Goal: Book appointment/travel/reservation

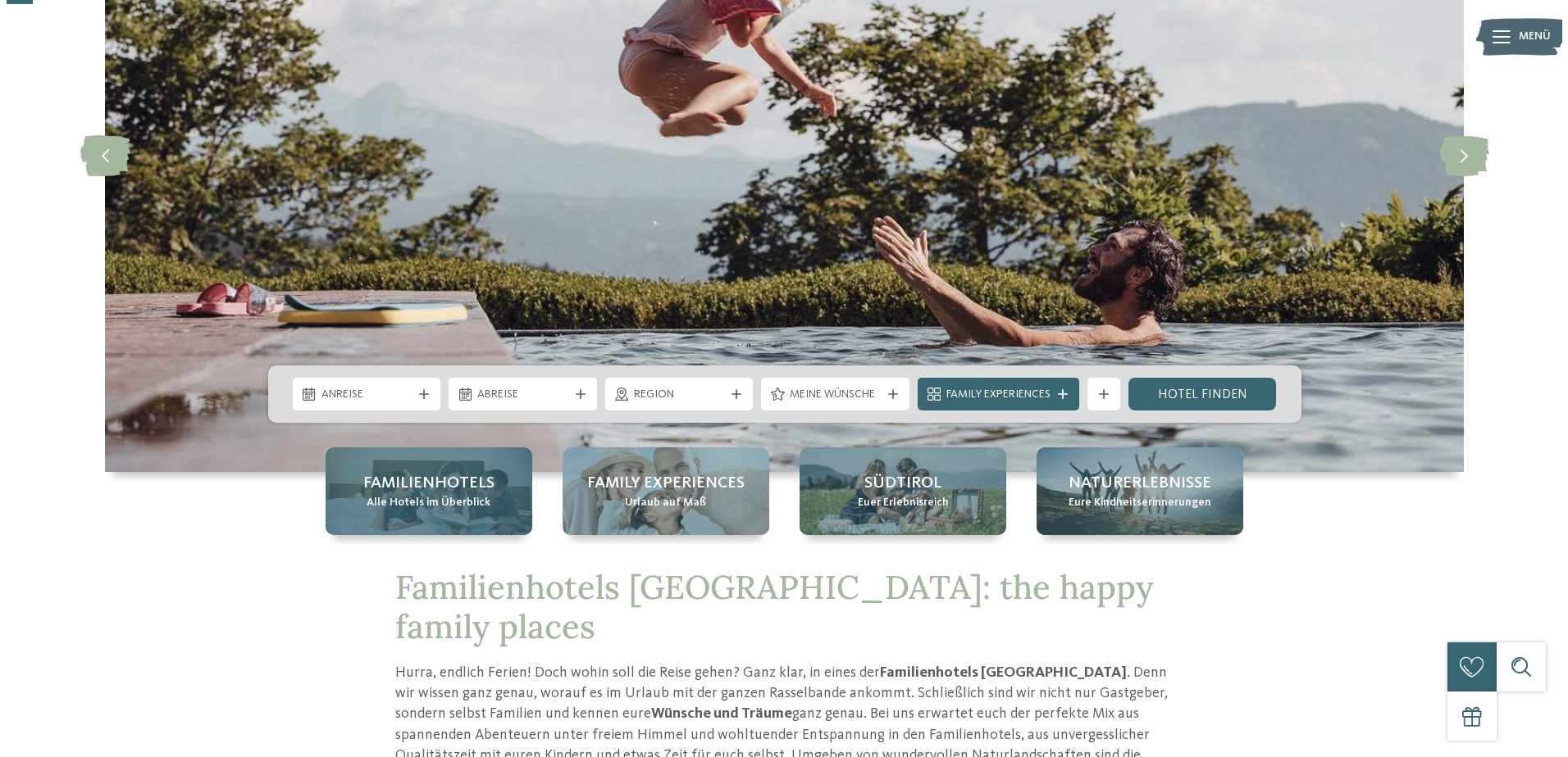
scroll to position [246, 0]
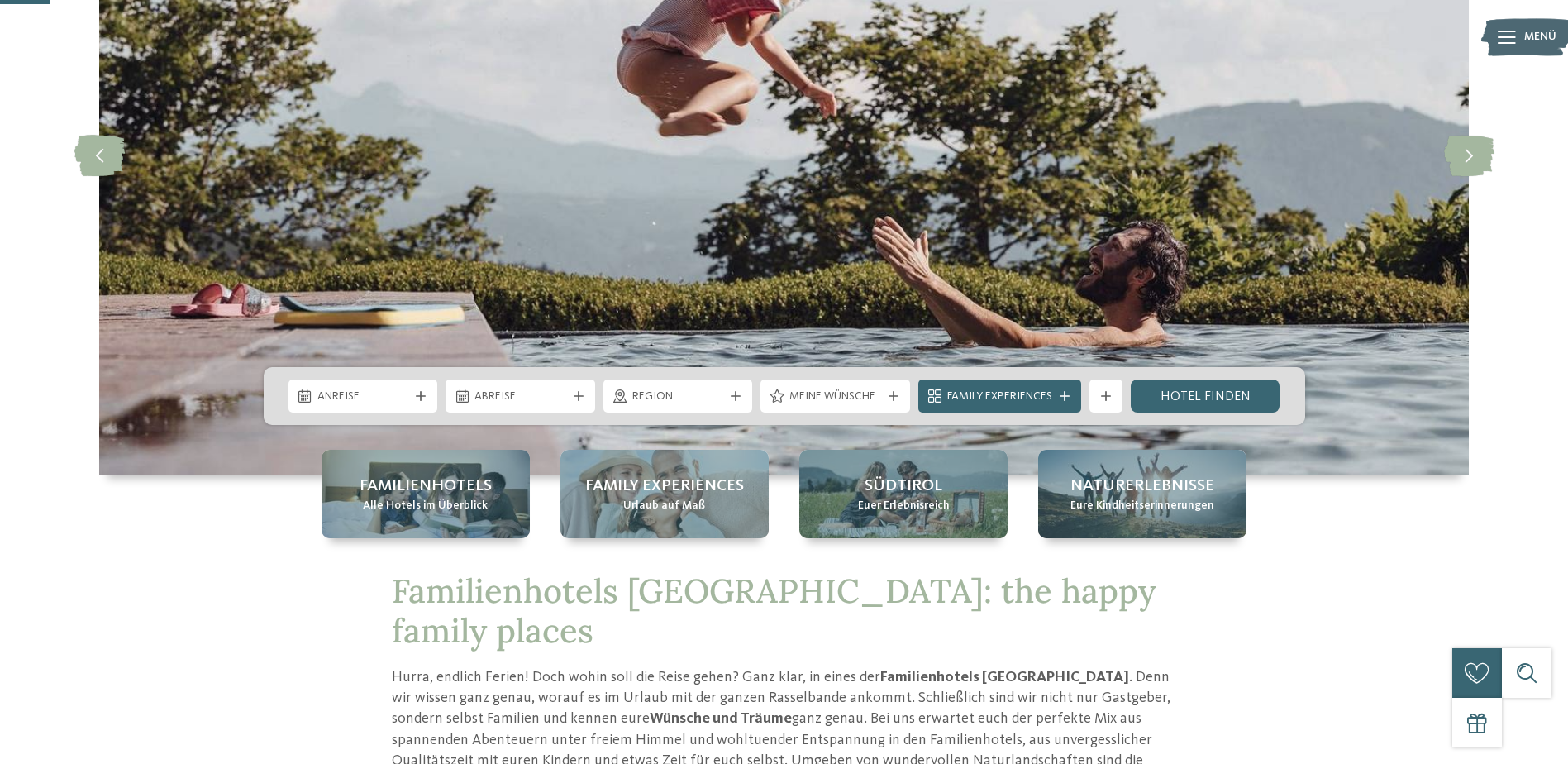
click at [383, 399] on span "Anreise" at bounding box center [363, 396] width 91 height 17
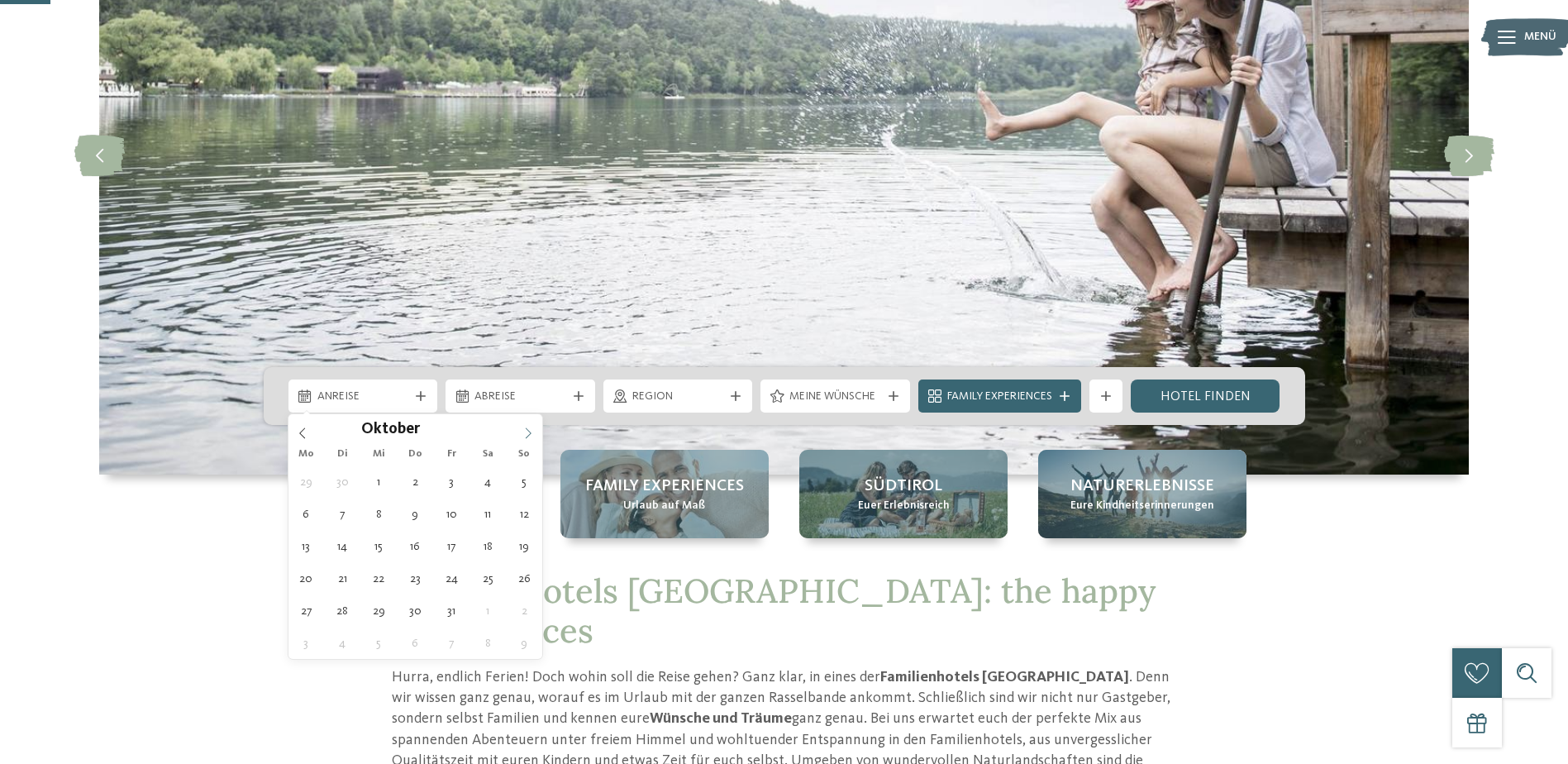
click at [525, 432] on icon at bounding box center [528, 433] width 12 height 12
type input "****"
click at [525, 432] on icon at bounding box center [528, 433] width 12 height 12
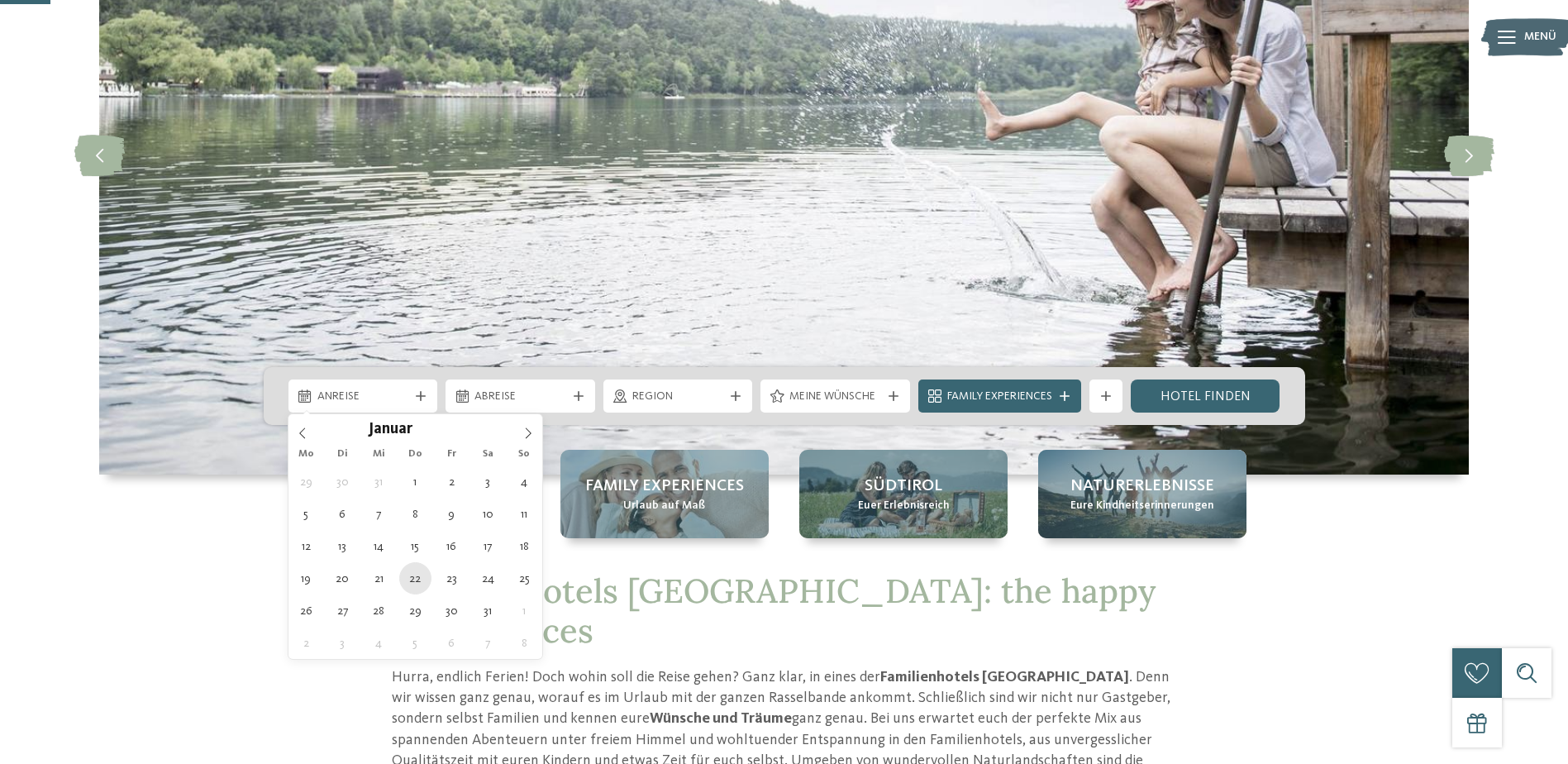
type div "22.01.2026"
type input "****"
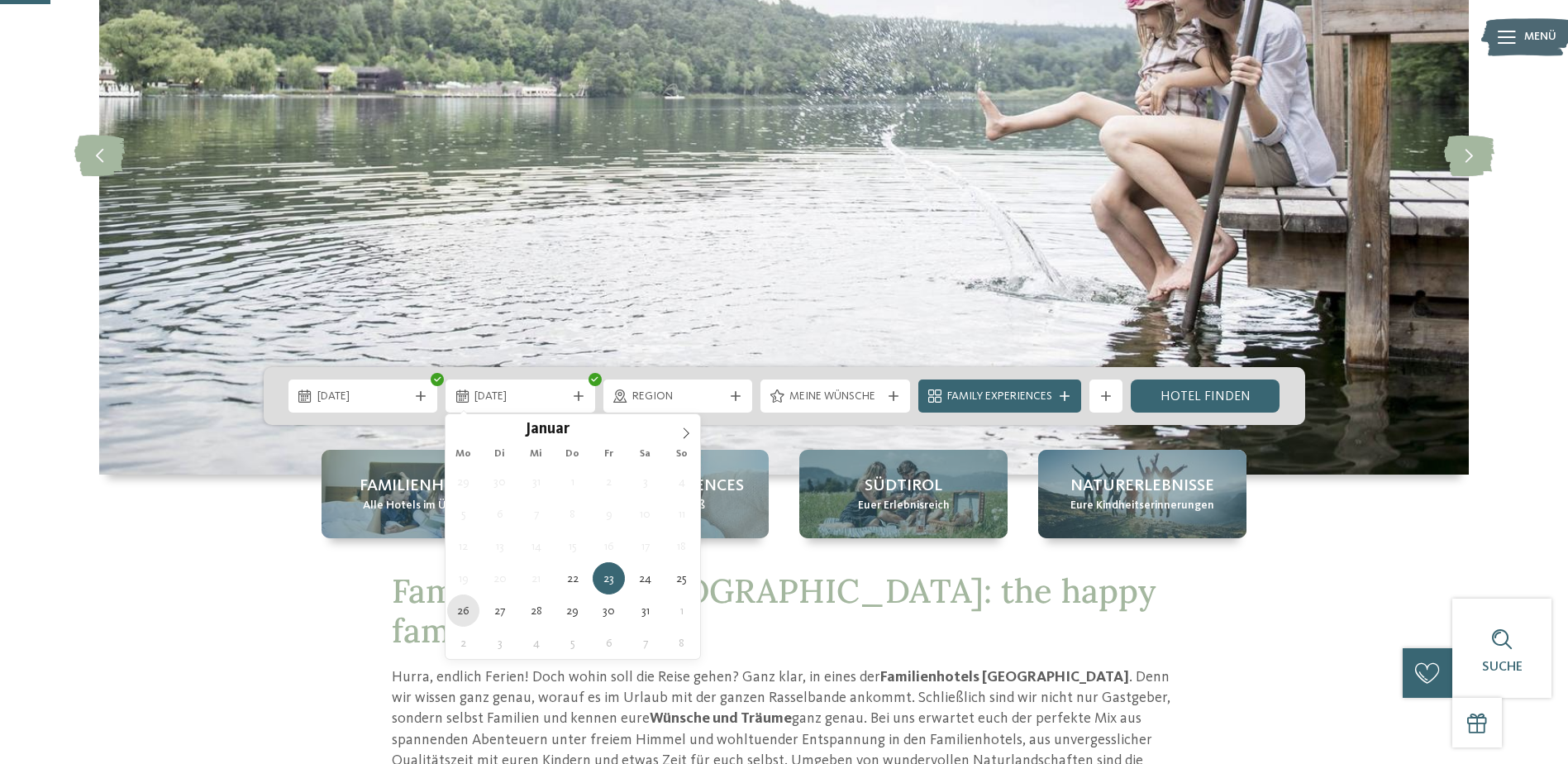
type div "26.01.2026"
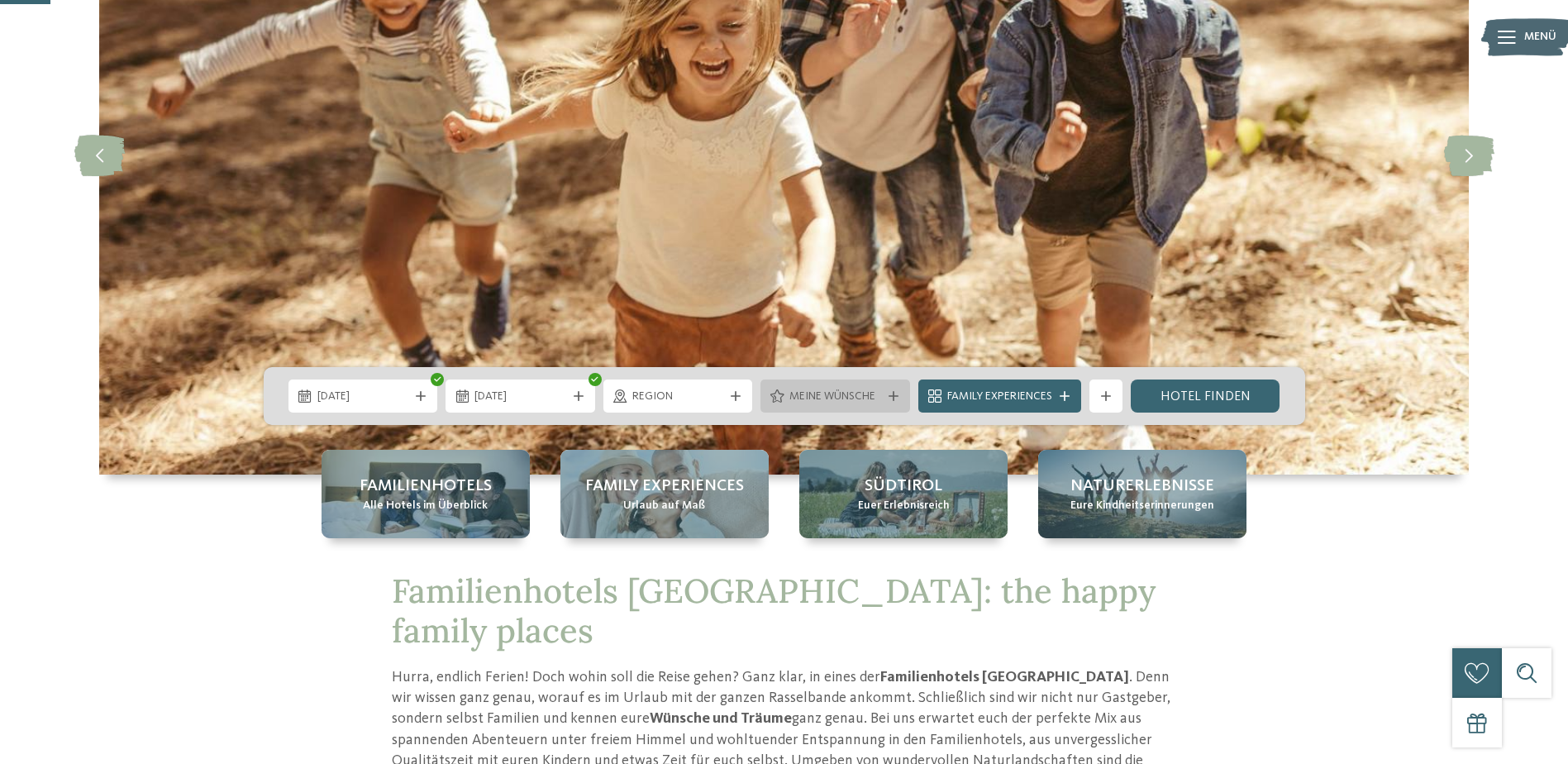
click at [895, 391] on icon at bounding box center [894, 396] width 10 height 10
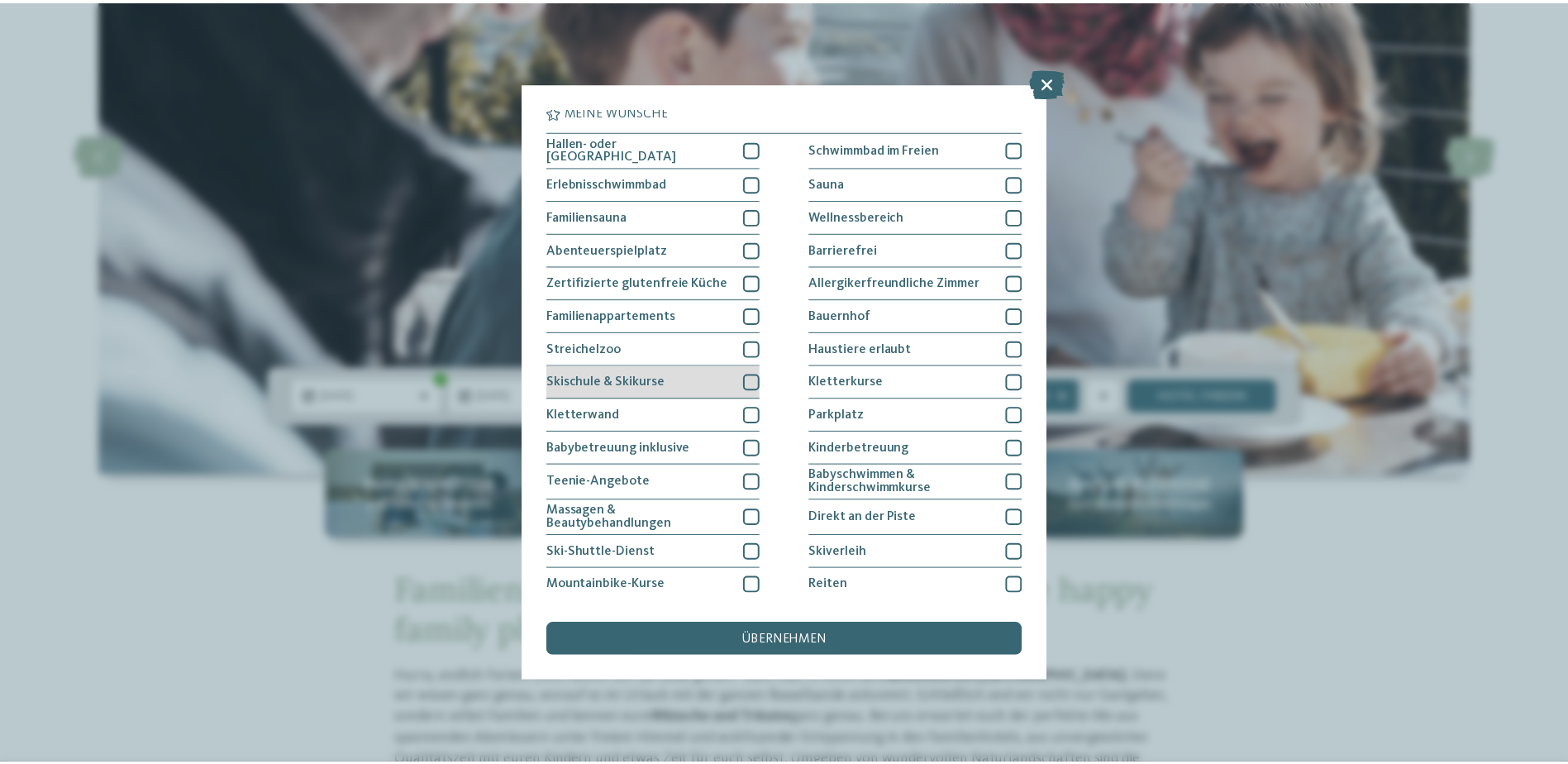
scroll to position [0, 0]
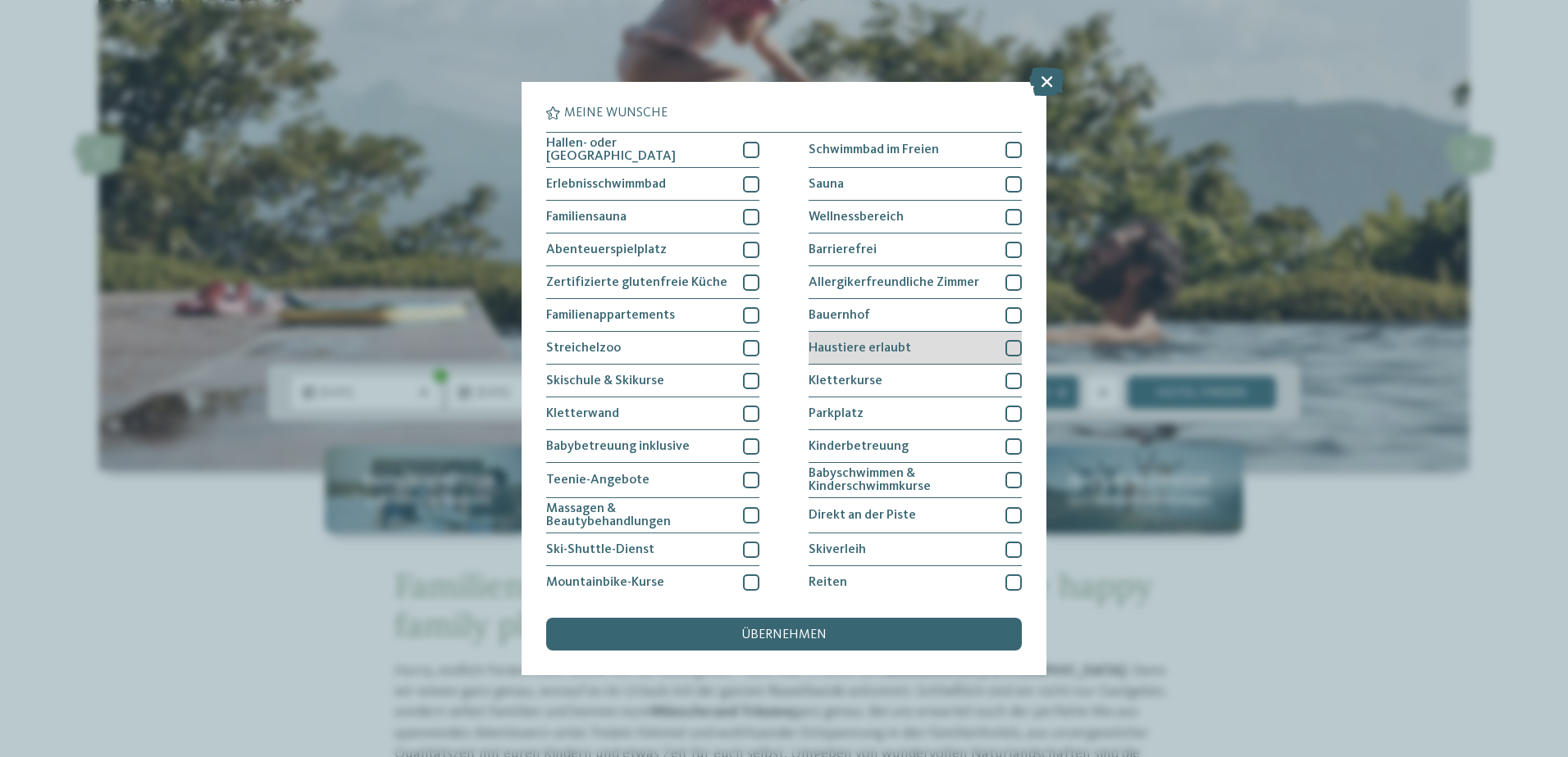
click at [1005, 344] on div at bounding box center [1013, 348] width 16 height 16
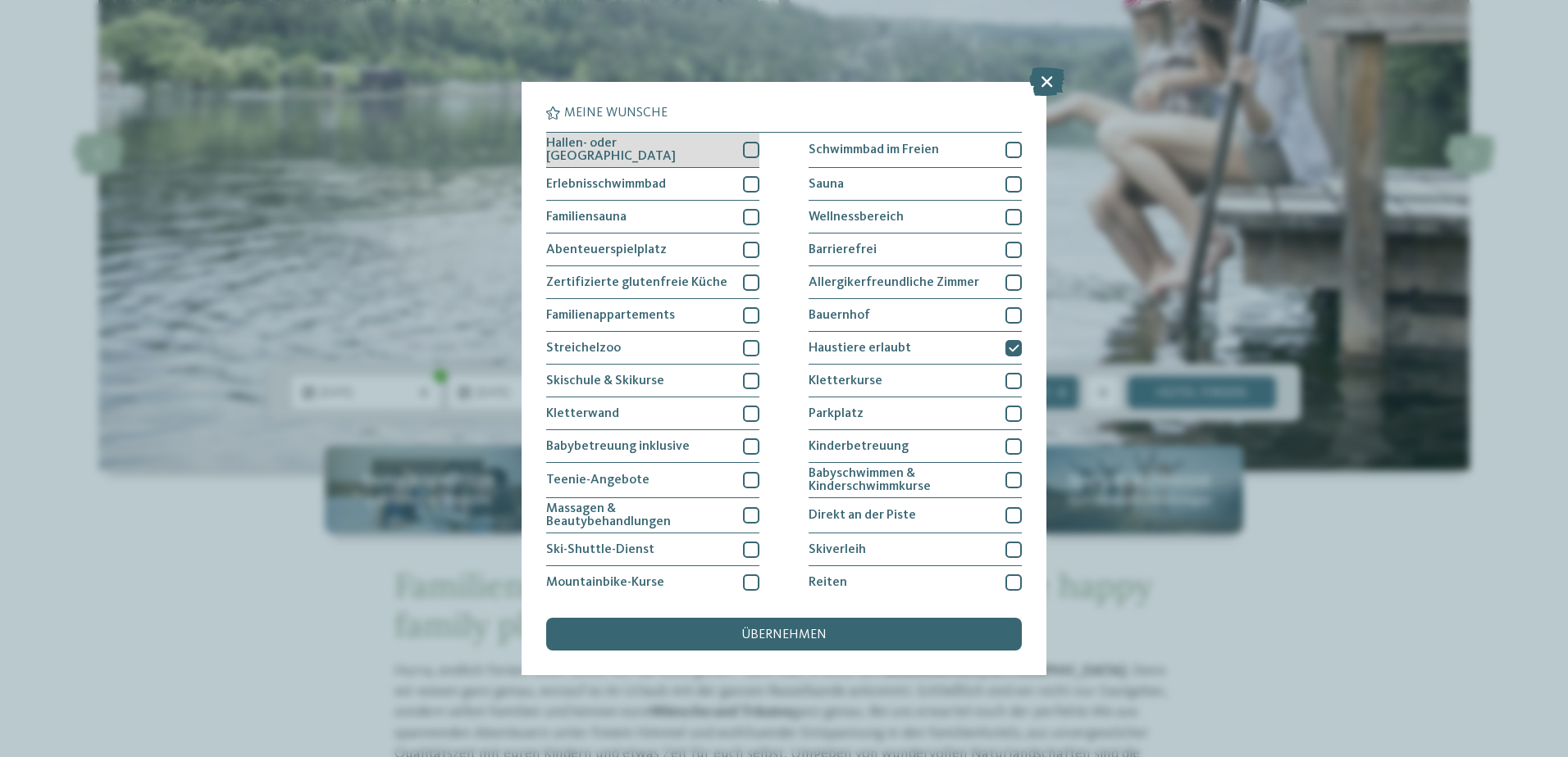
click at [743, 150] on div at bounding box center [751, 149] width 16 height 16
click at [792, 635] on span "übernehmen" at bounding box center [784, 635] width 85 height 14
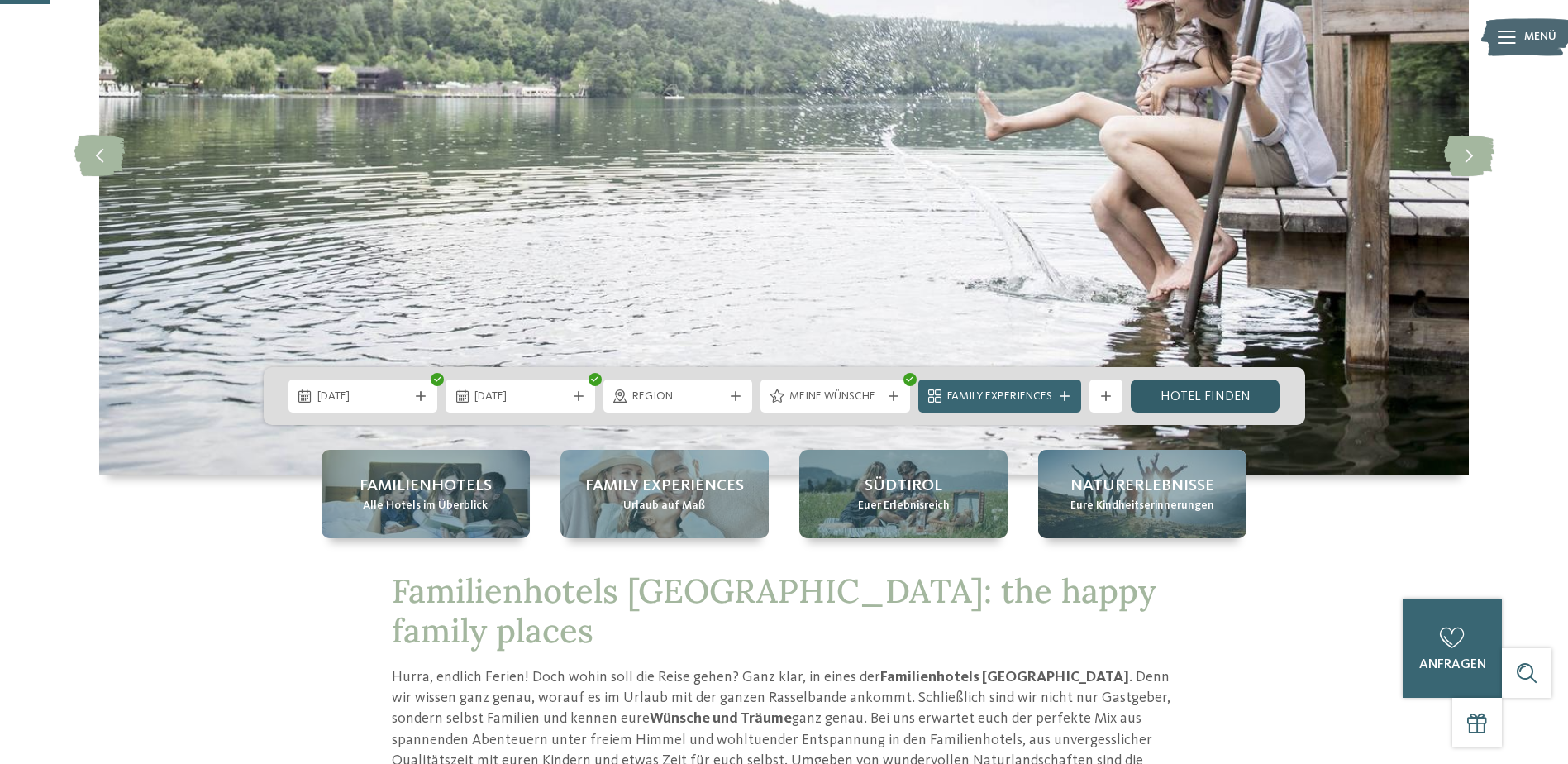
click at [1179, 400] on link "Hotel finden" at bounding box center [1206, 396] width 150 height 33
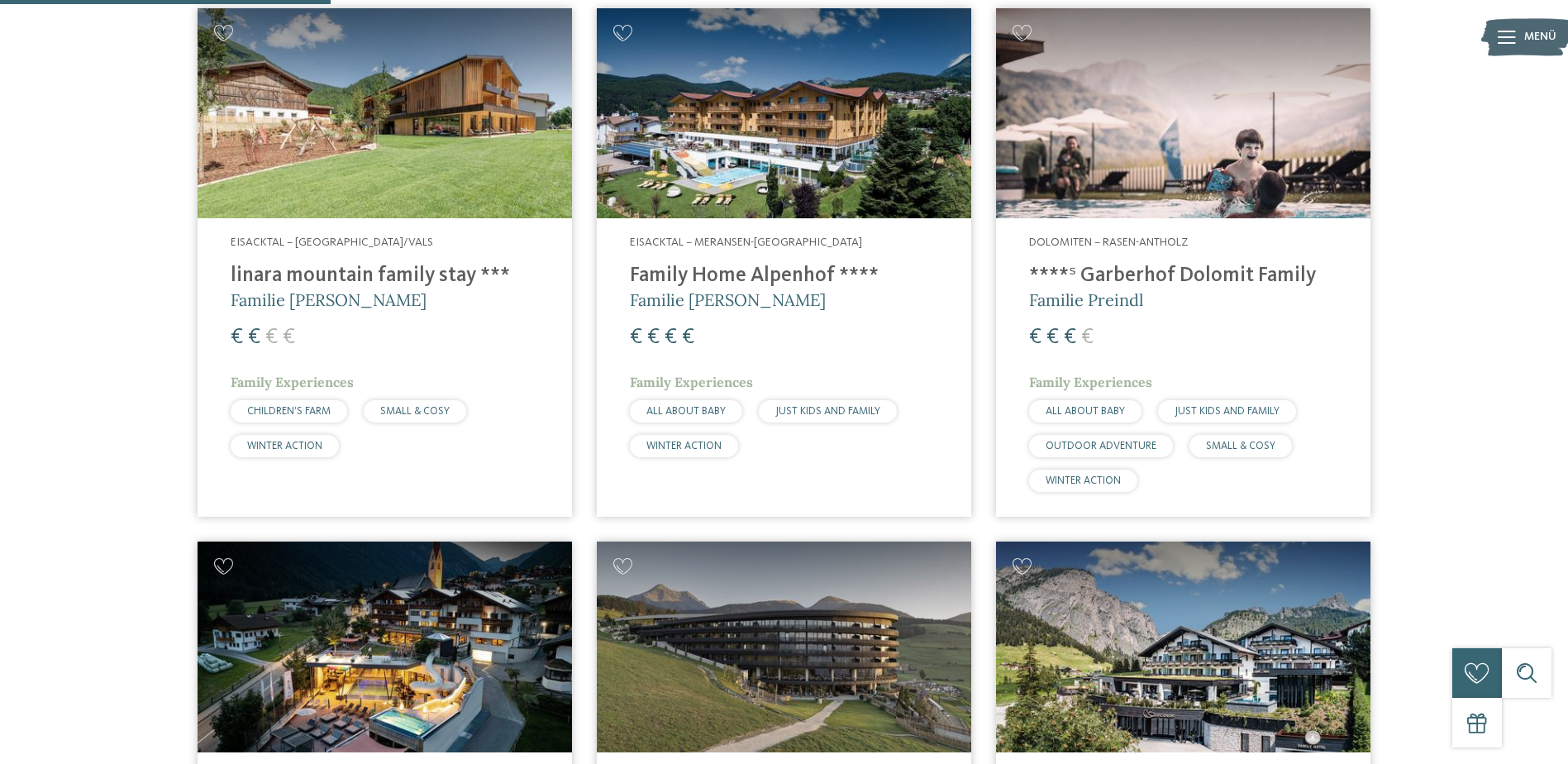
scroll to position [626, 0]
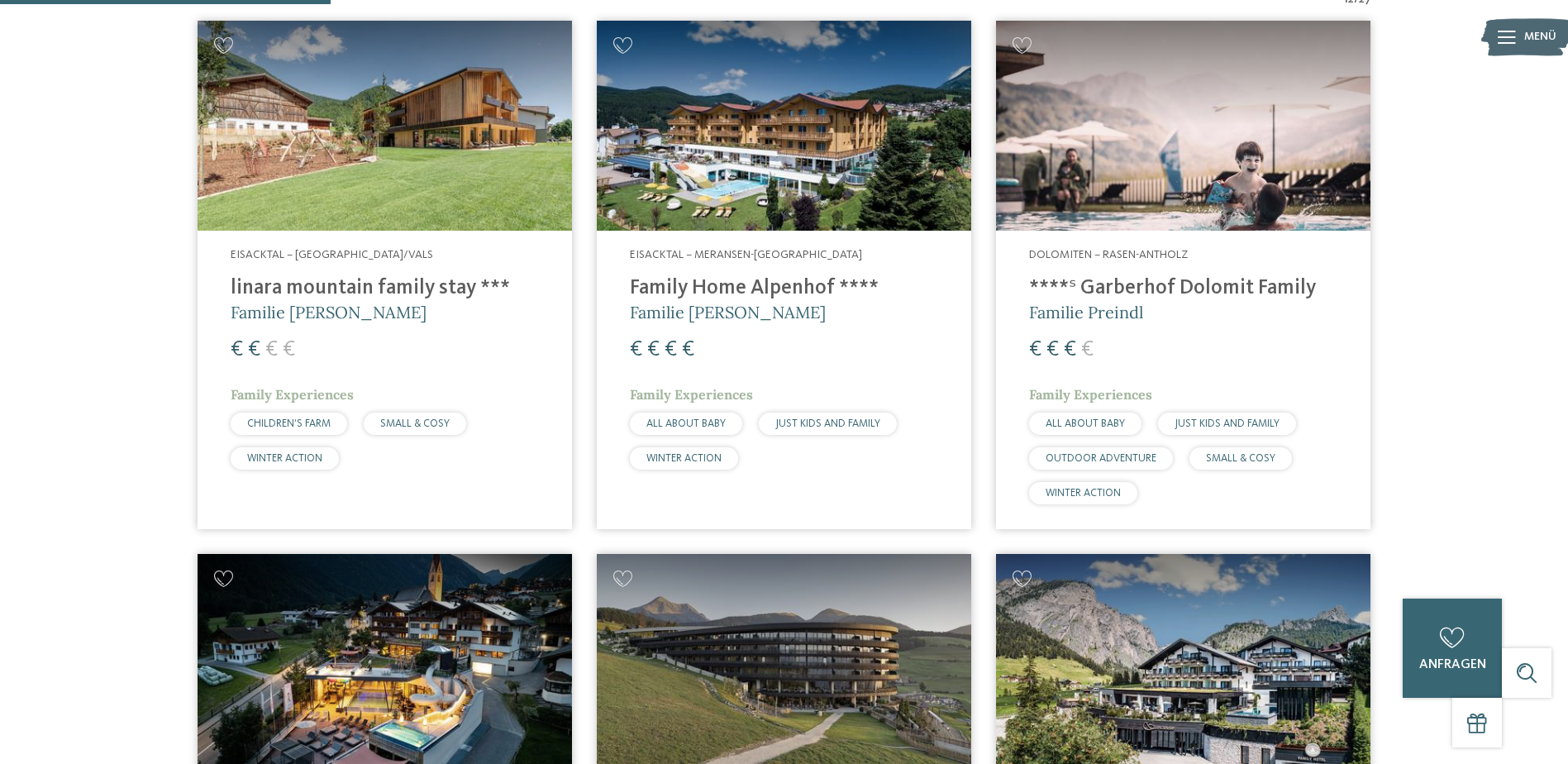
click at [1101, 289] on h4 "****ˢ Garberhof Dolomit Family" at bounding box center [1183, 288] width 308 height 24
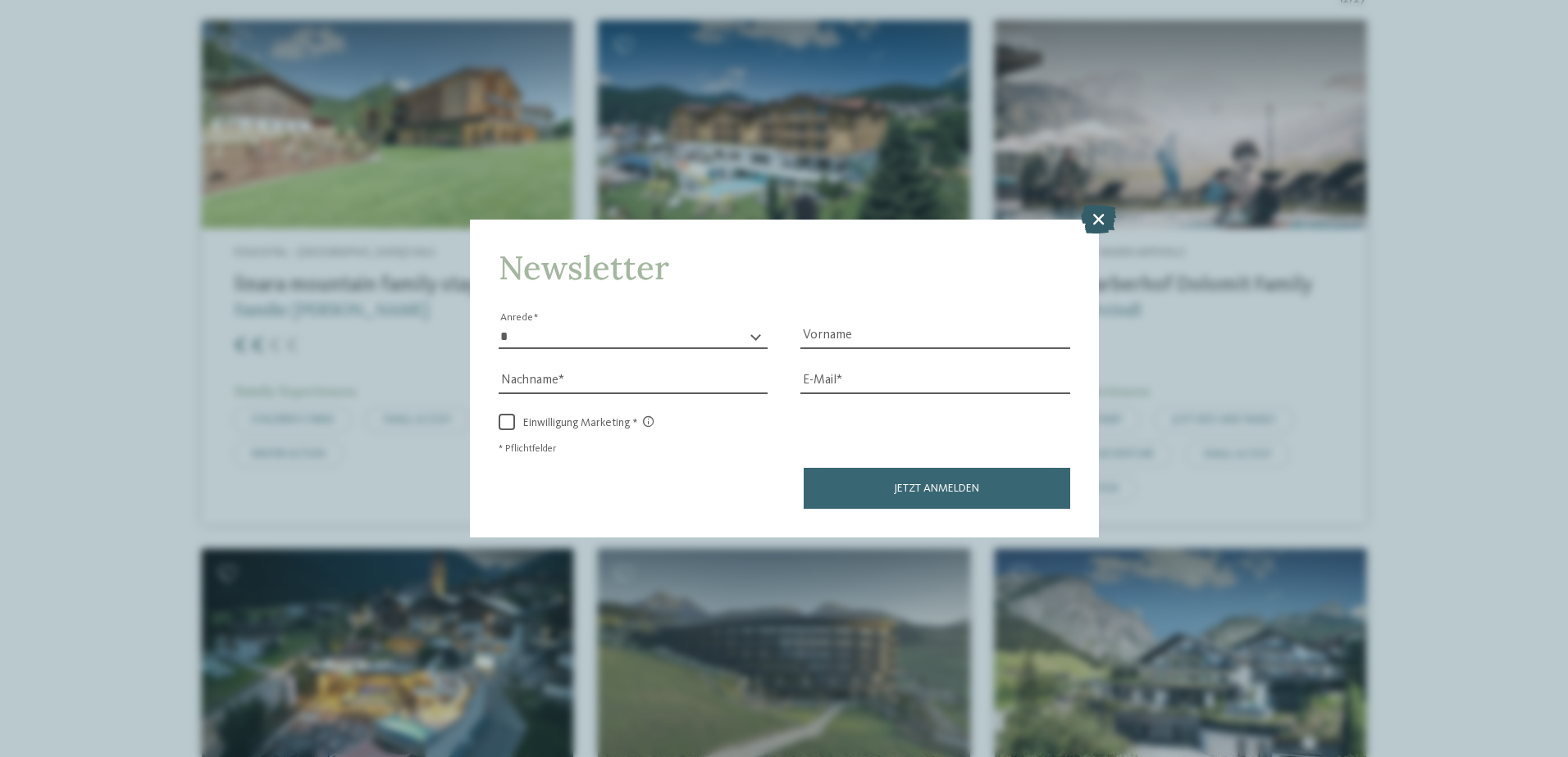
click at [1099, 220] on icon at bounding box center [1098, 219] width 36 height 29
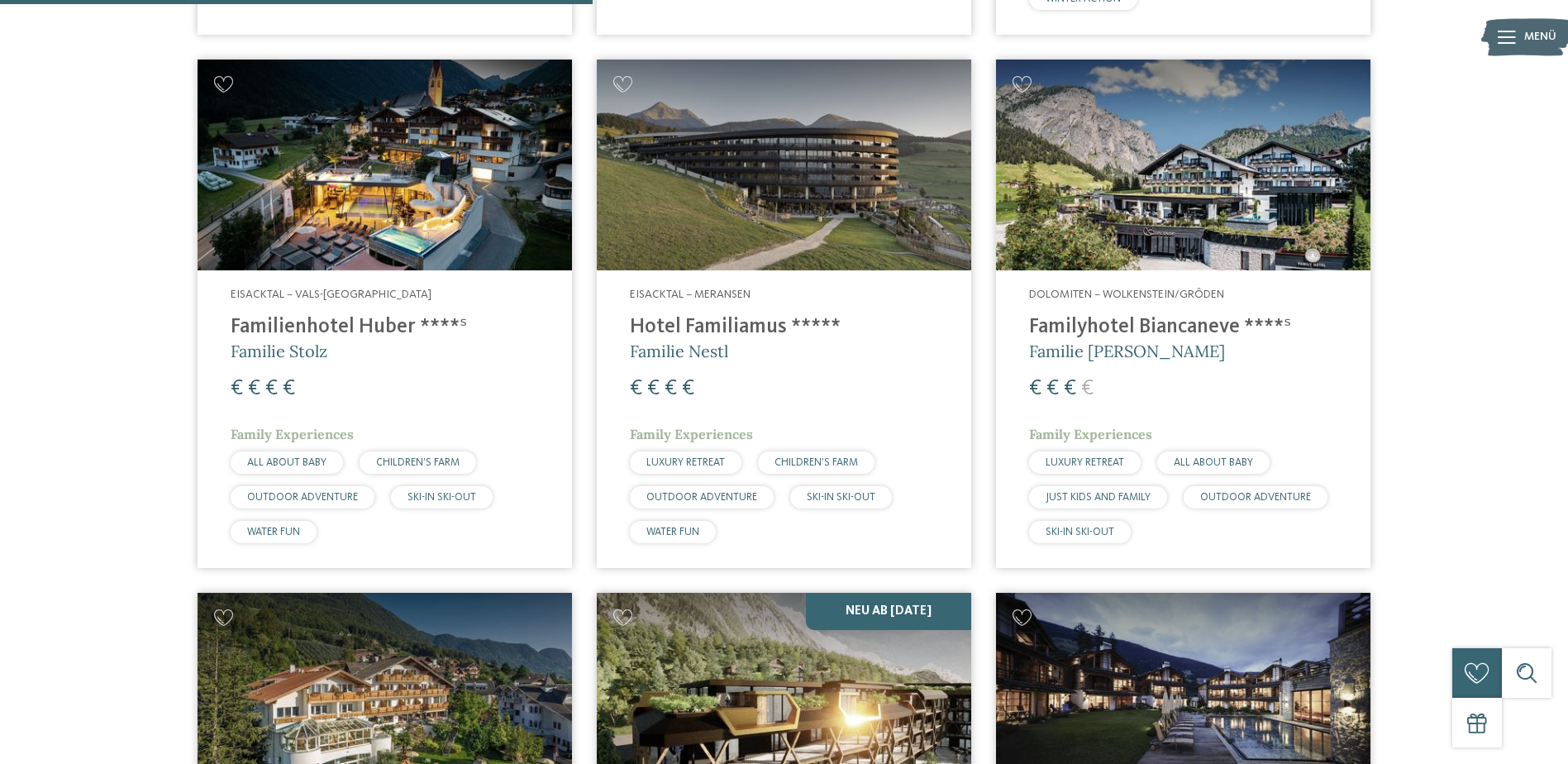
scroll to position [1122, 0]
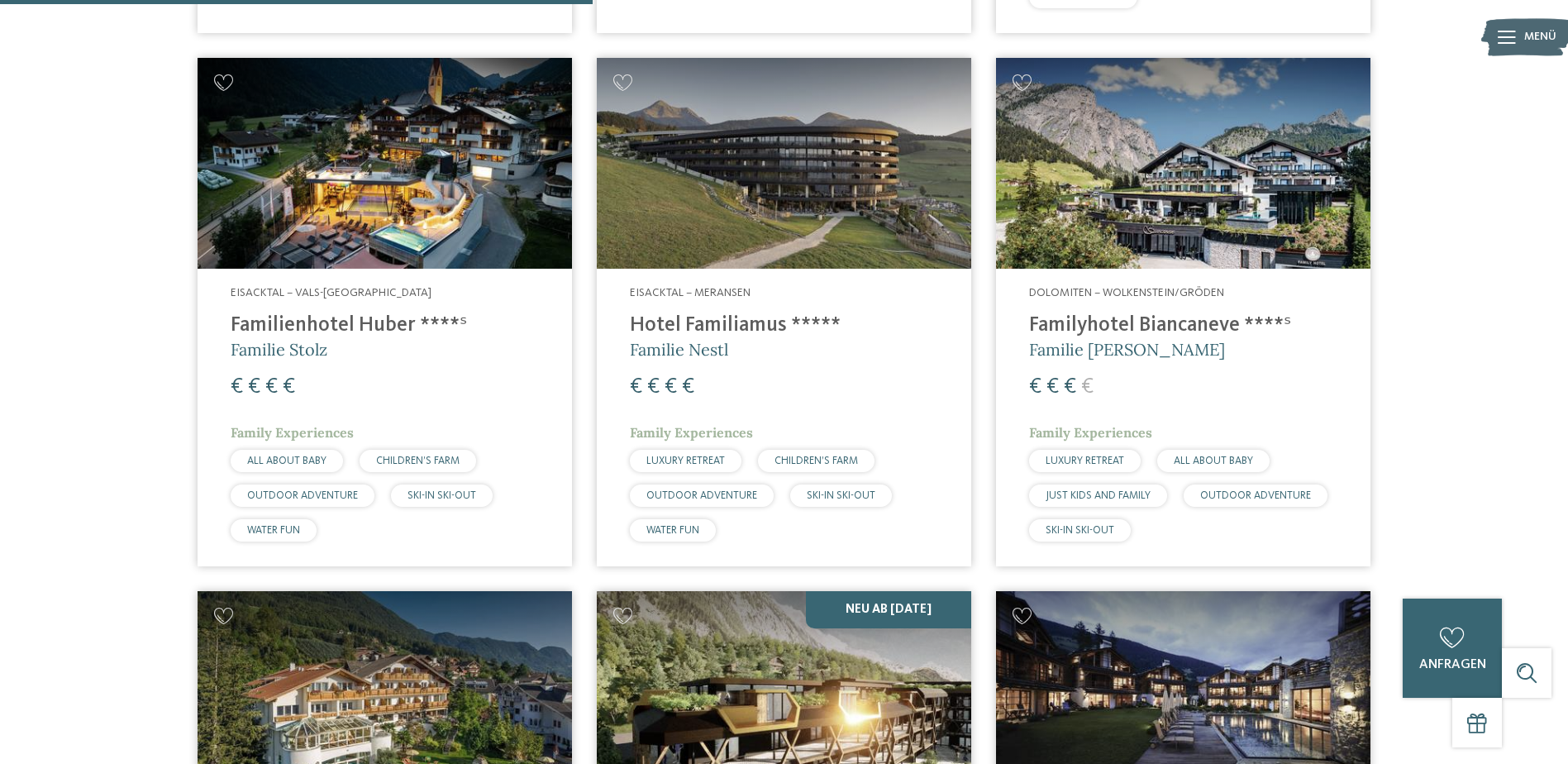
click at [1078, 324] on h4 "Familyhotel Biancaneve ****ˢ" at bounding box center [1183, 325] width 308 height 24
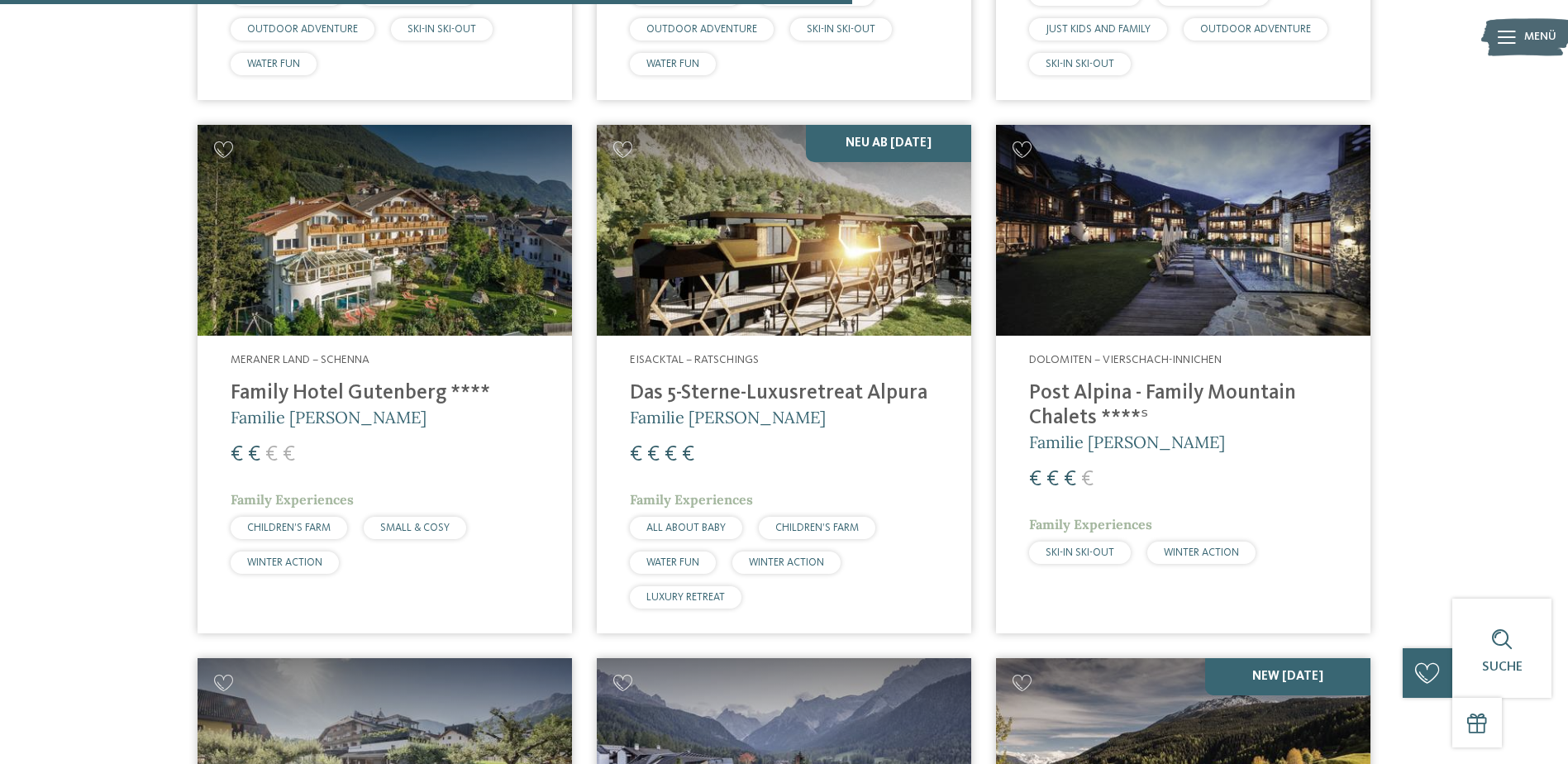
scroll to position [1619, 0]
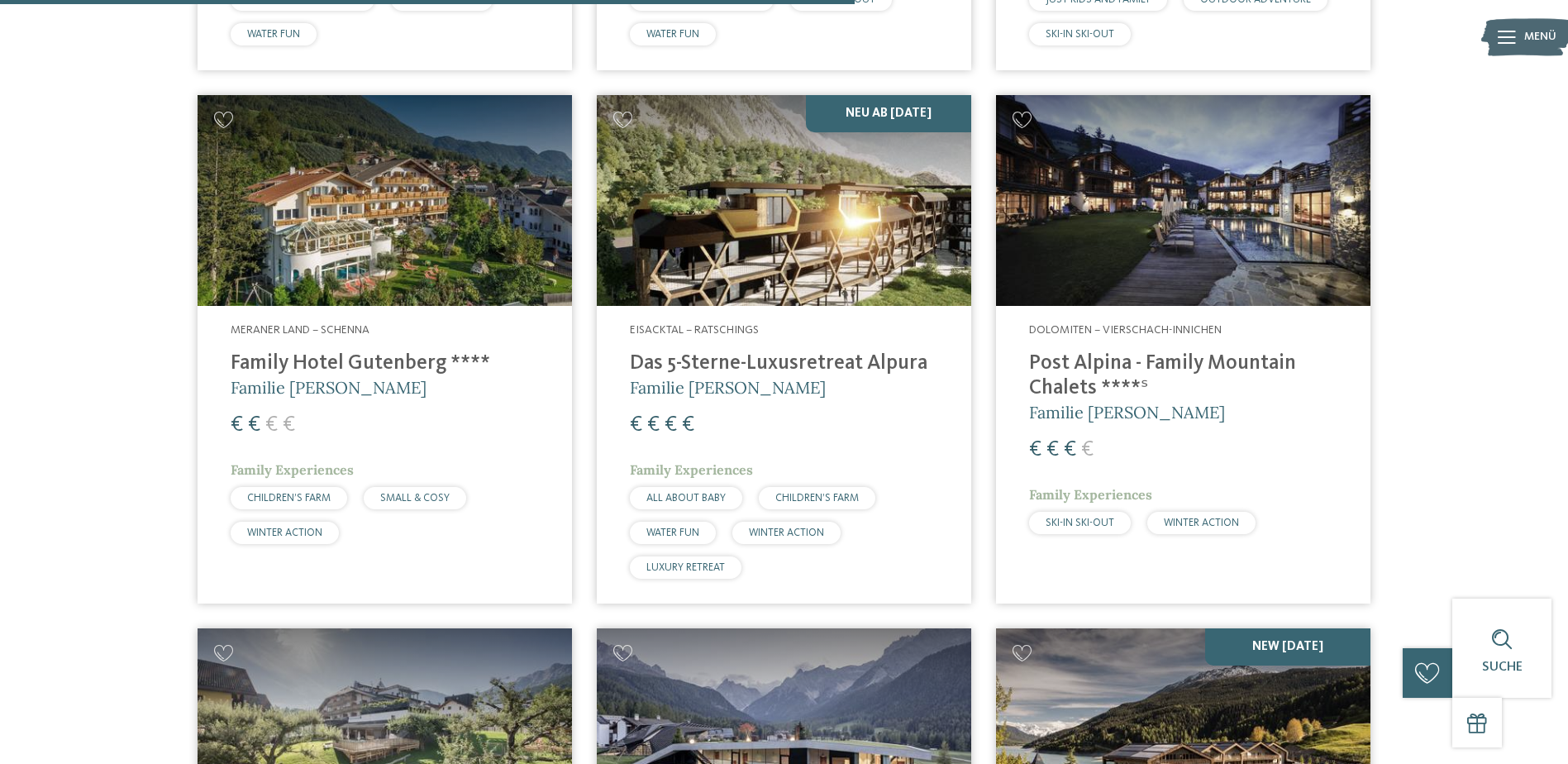
click at [708, 375] on h4 "Das 5-Sterne-Luxusretreat Alpura" at bounding box center [784, 363] width 308 height 24
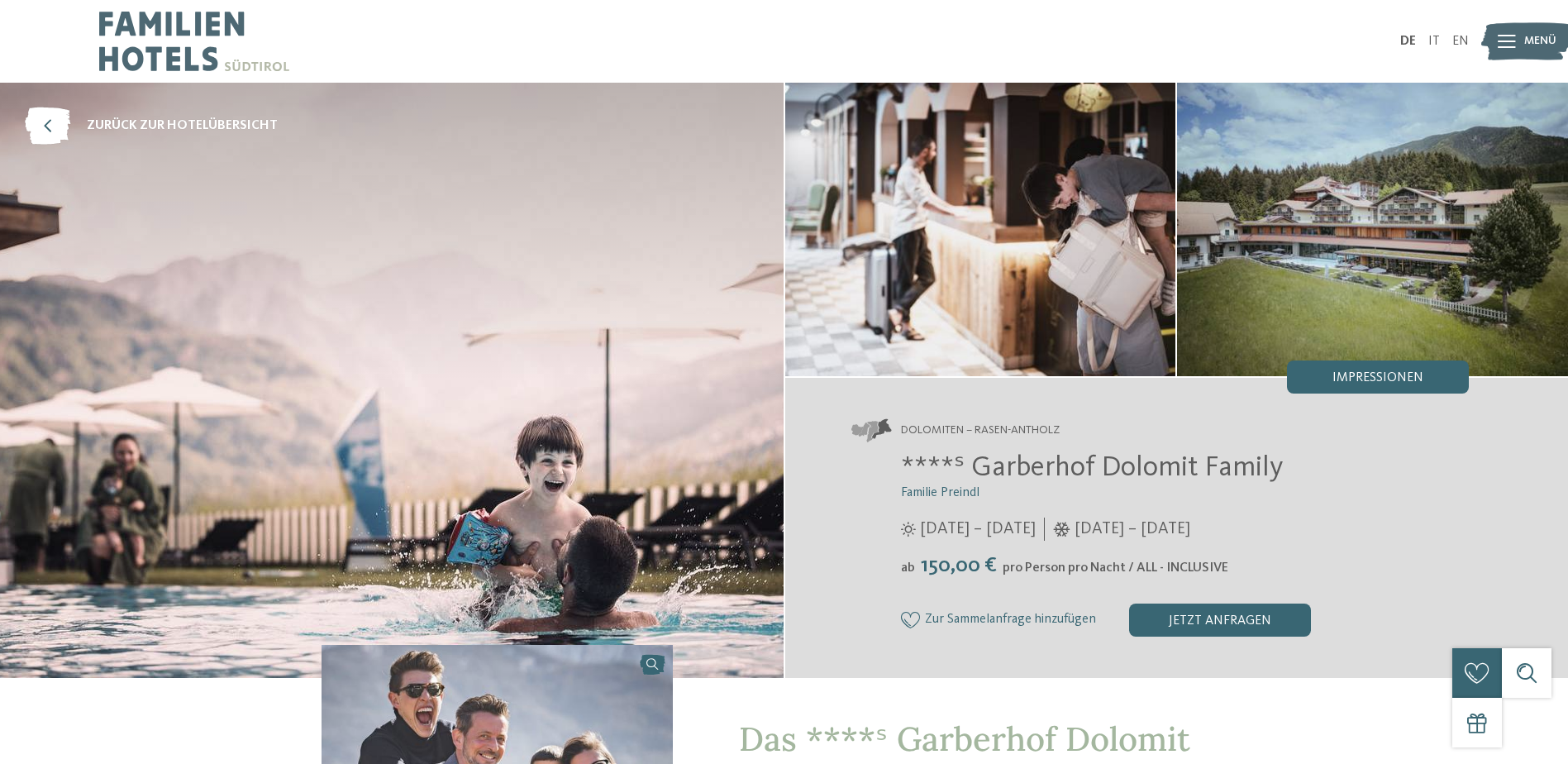
click at [657, 415] on img at bounding box center [392, 381] width 784 height 596
click at [1350, 370] on div "Impressionen" at bounding box center [1377, 378] width 182 height 33
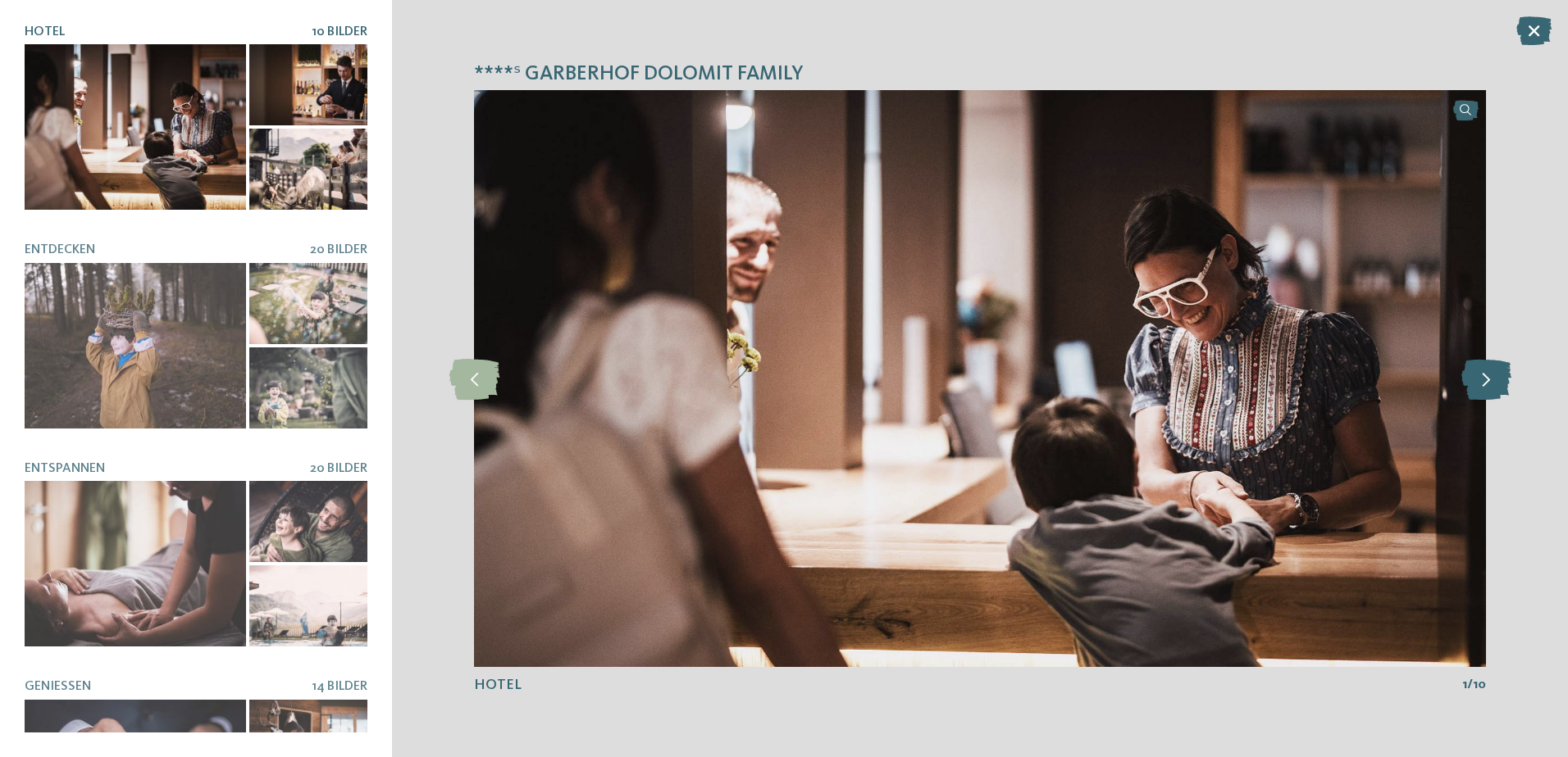
click at [1483, 384] on icon at bounding box center [1487, 378] width 50 height 41
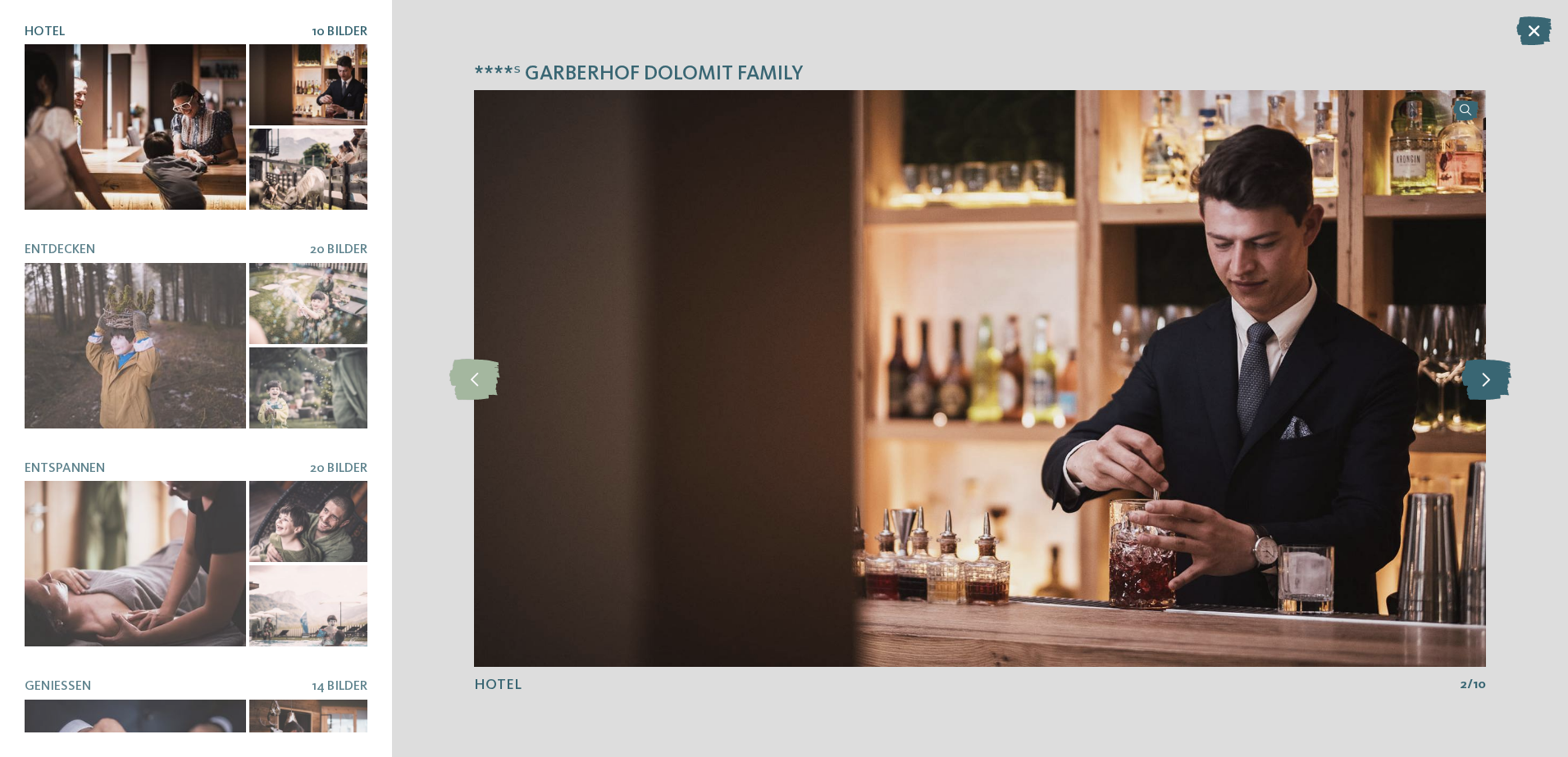
click at [1483, 384] on icon at bounding box center [1487, 378] width 50 height 41
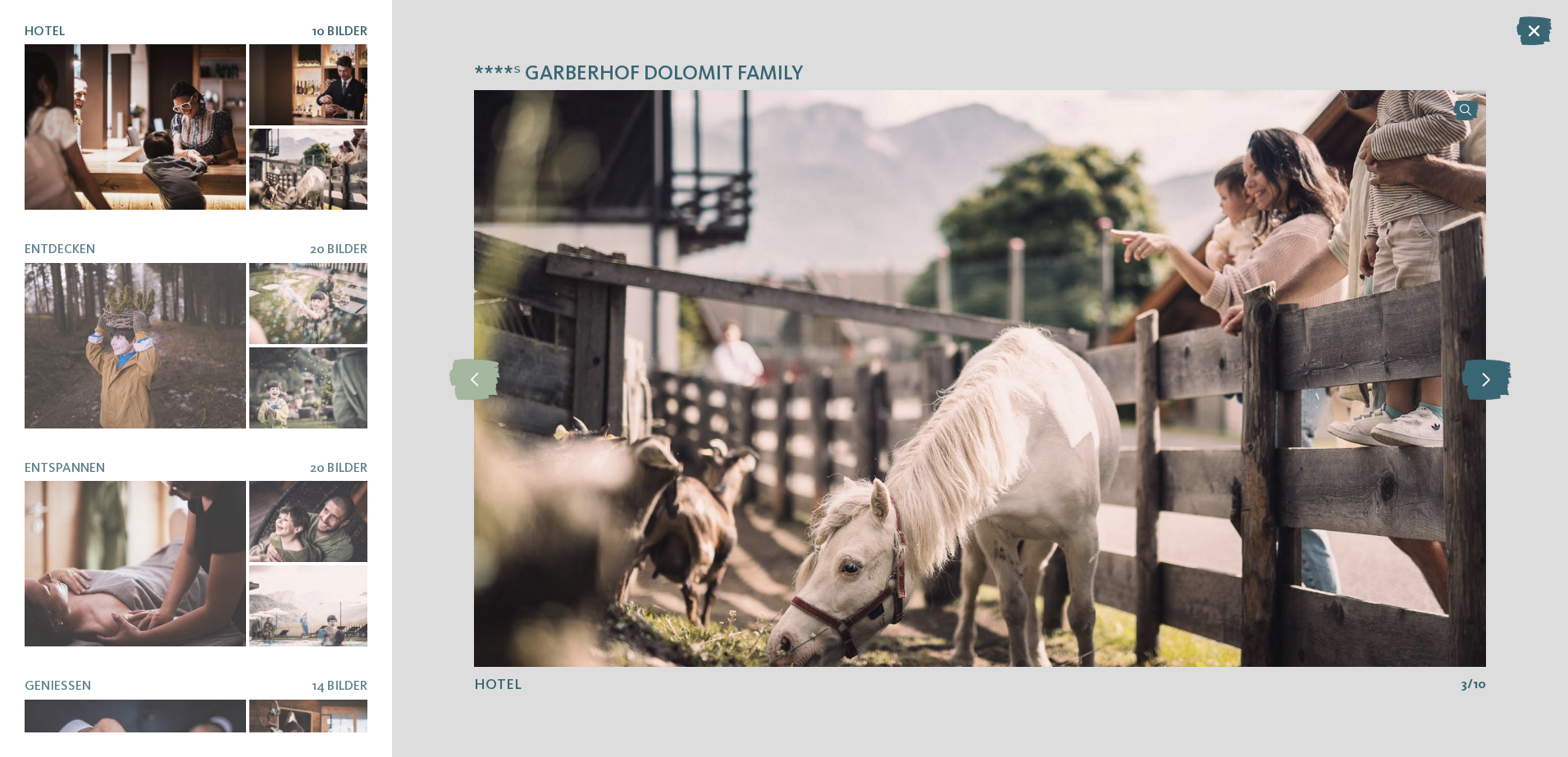
click at [1483, 384] on icon at bounding box center [1487, 378] width 50 height 41
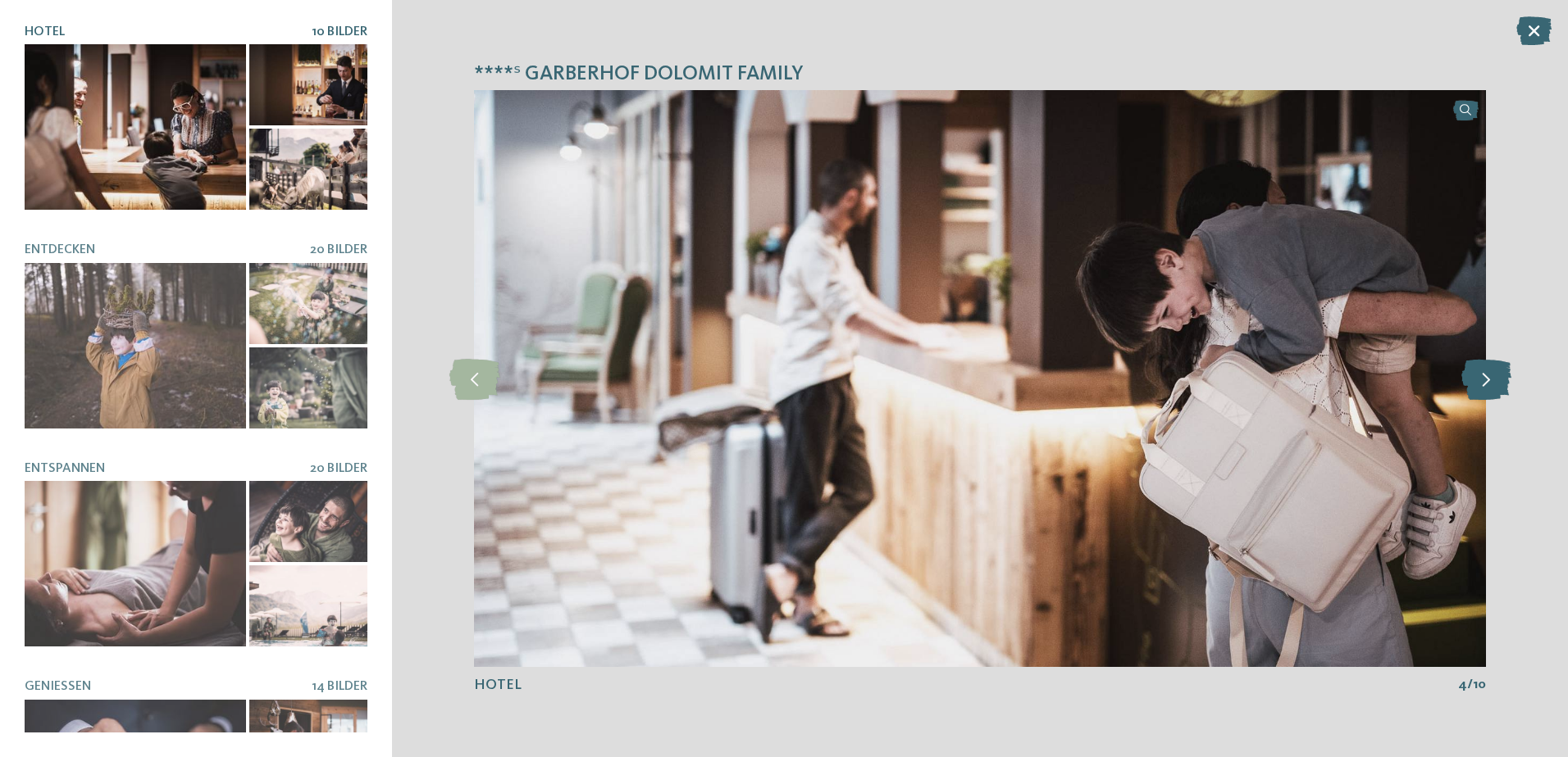
click at [1483, 384] on icon at bounding box center [1487, 378] width 50 height 41
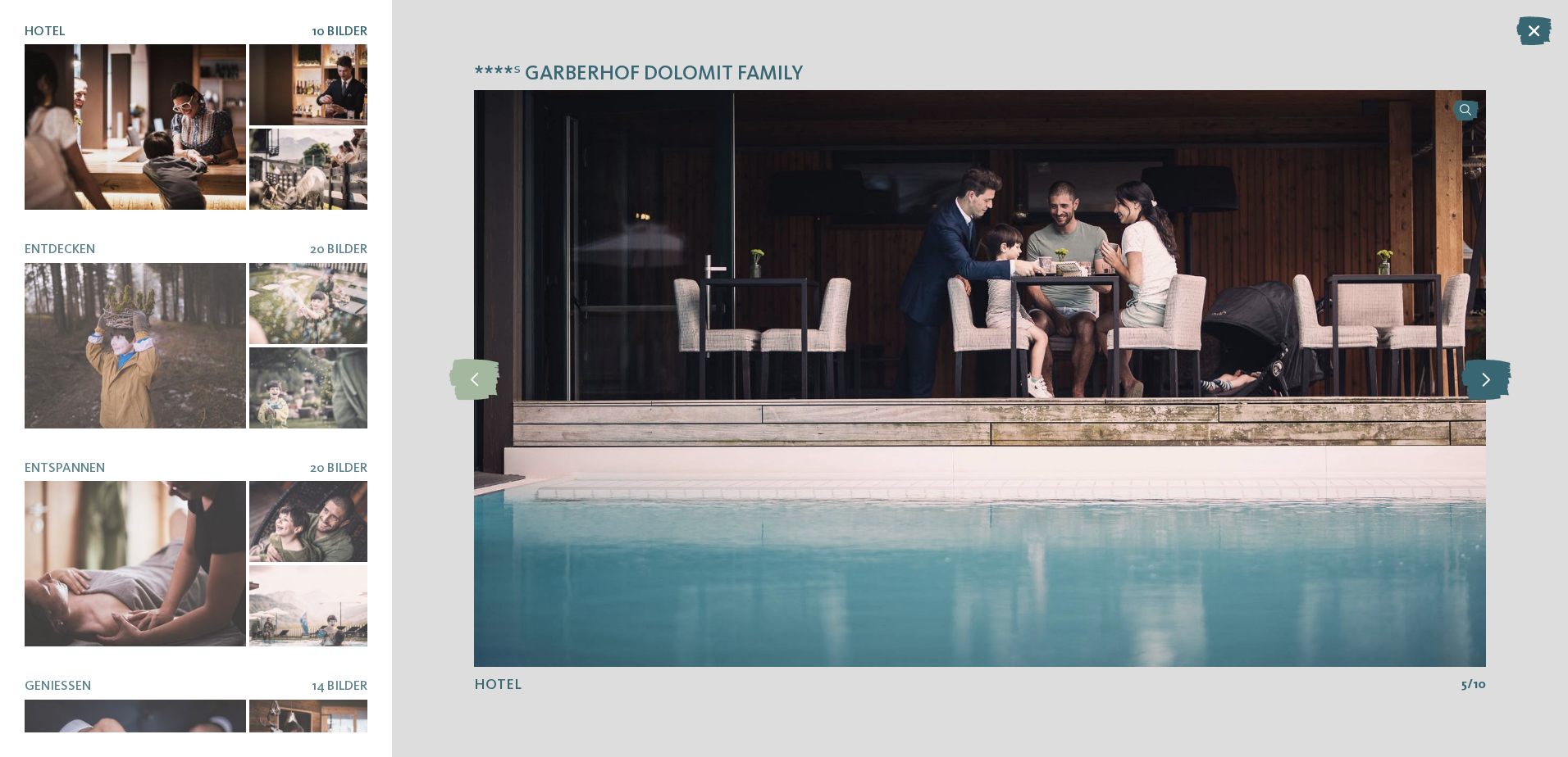
click at [1483, 384] on icon at bounding box center [1487, 378] width 50 height 41
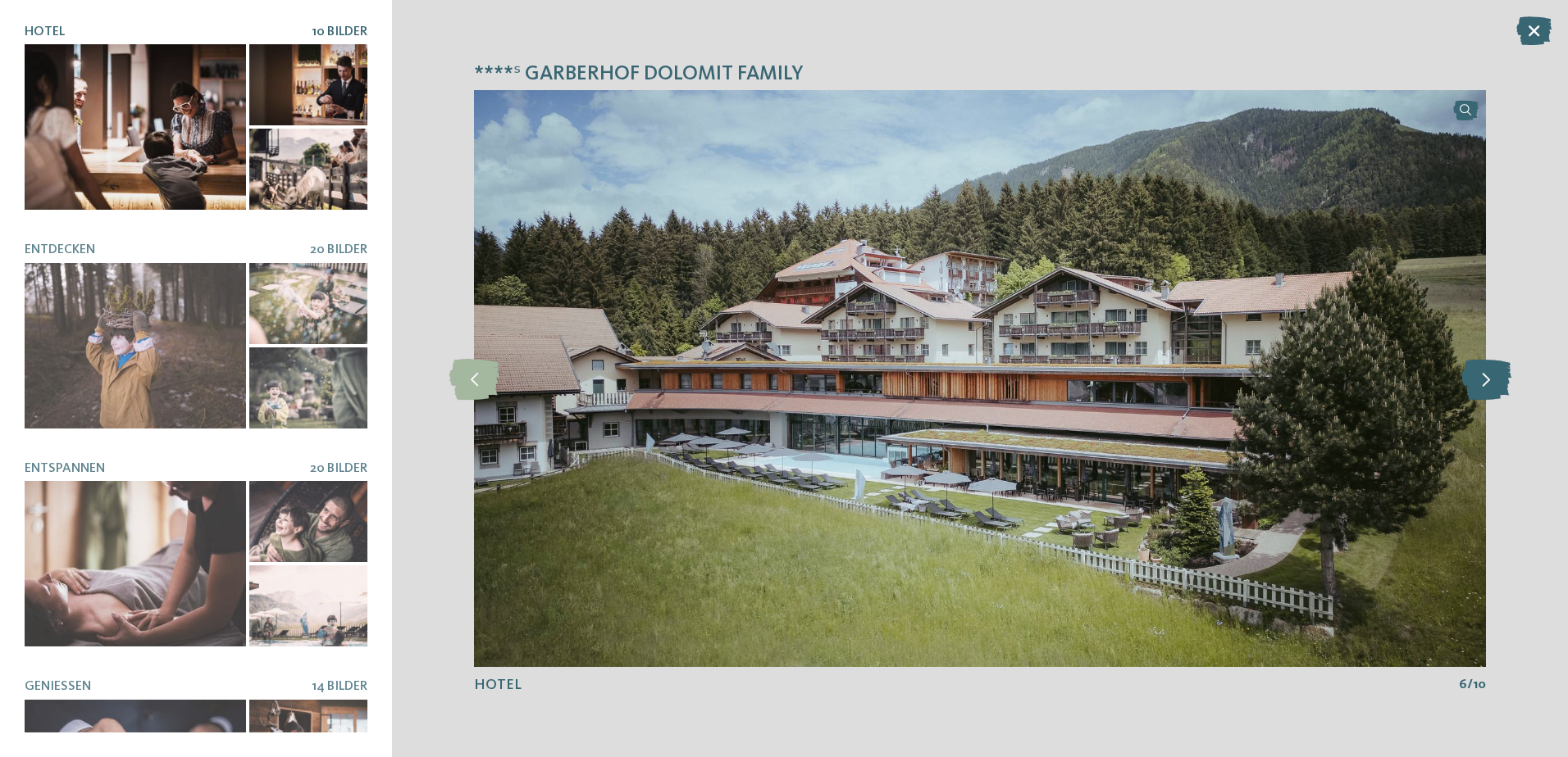
click at [1483, 384] on icon at bounding box center [1487, 378] width 50 height 41
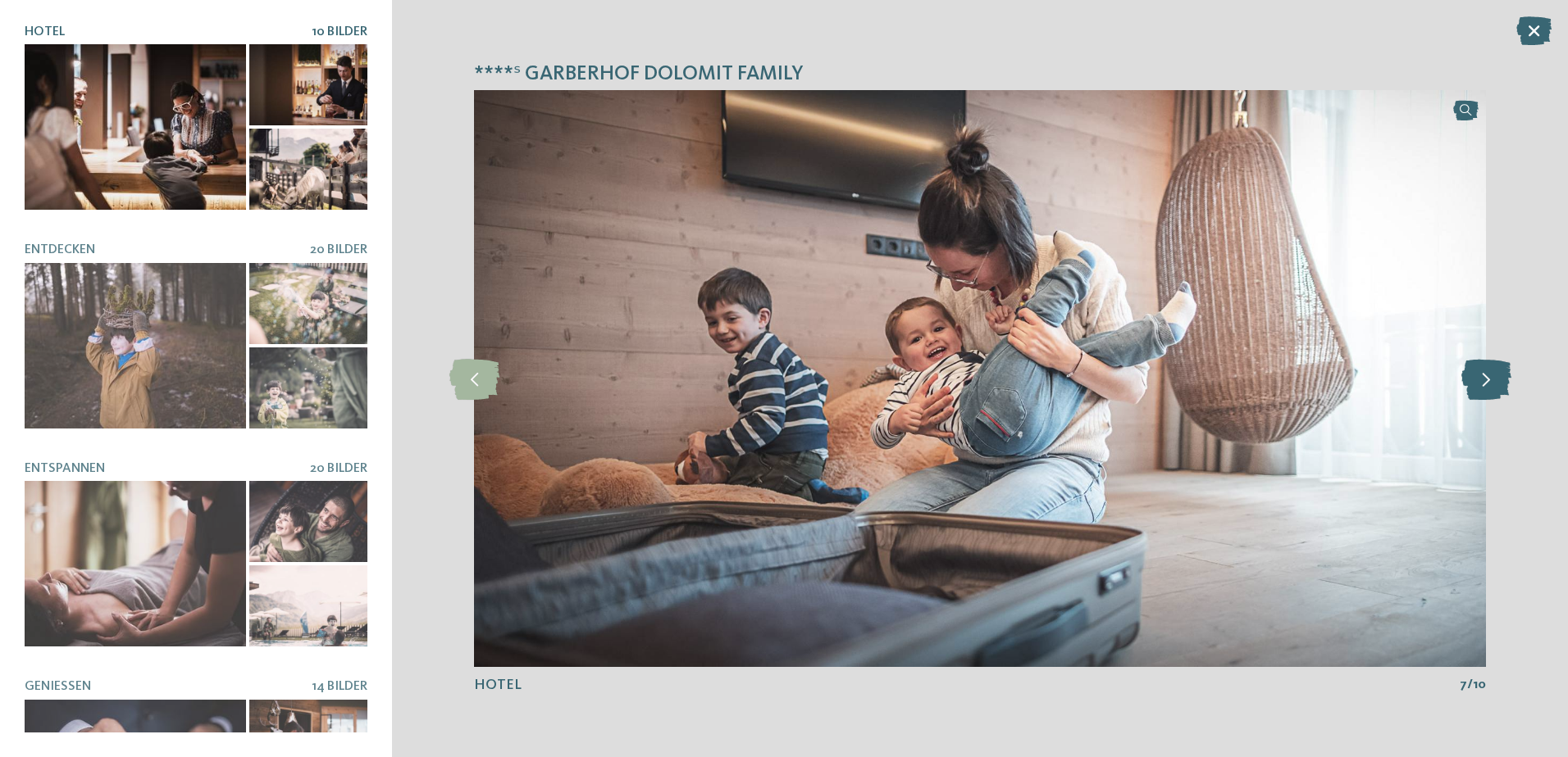
click at [1483, 384] on icon at bounding box center [1487, 378] width 50 height 41
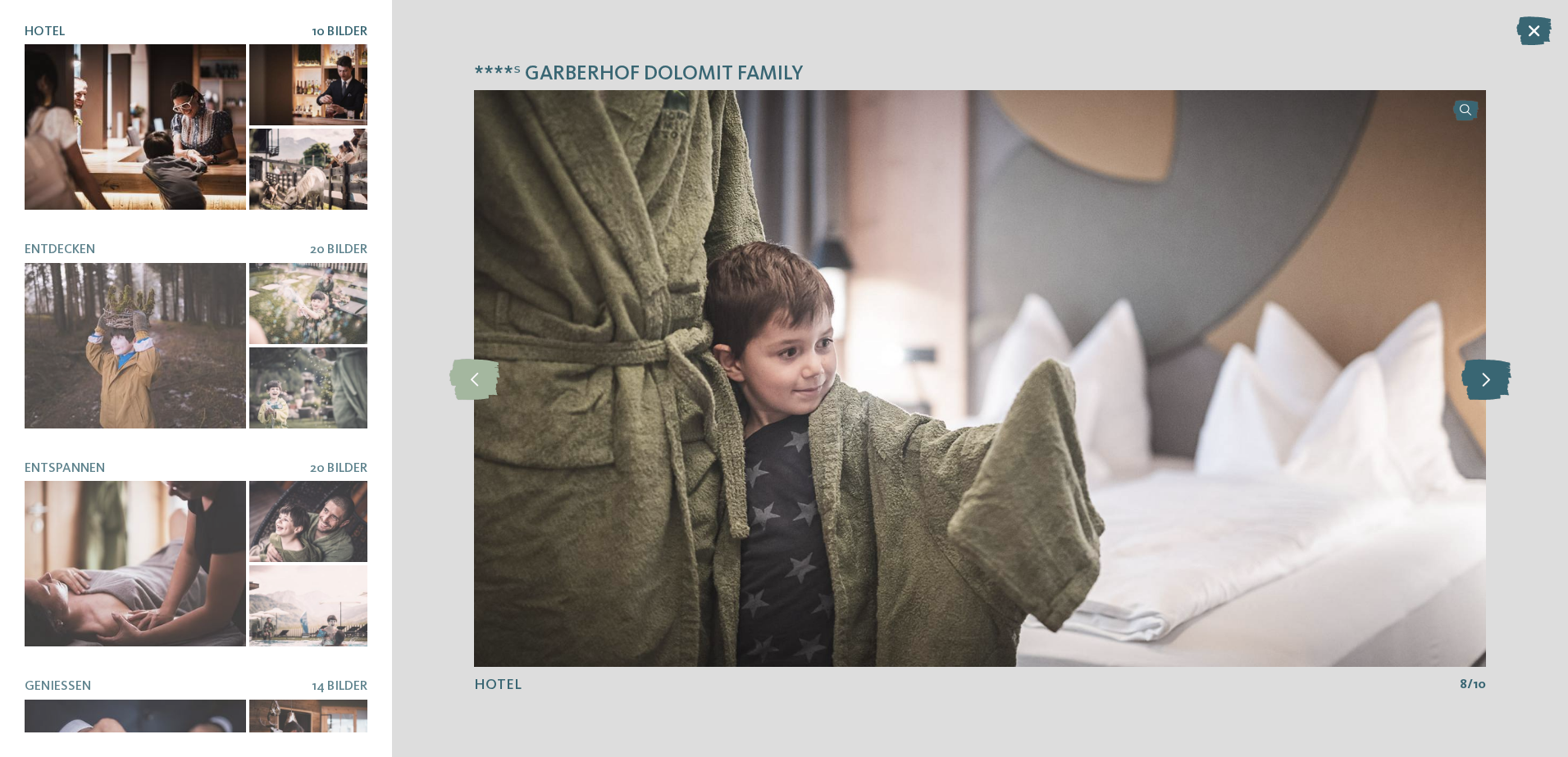
click at [1483, 384] on icon at bounding box center [1487, 378] width 50 height 41
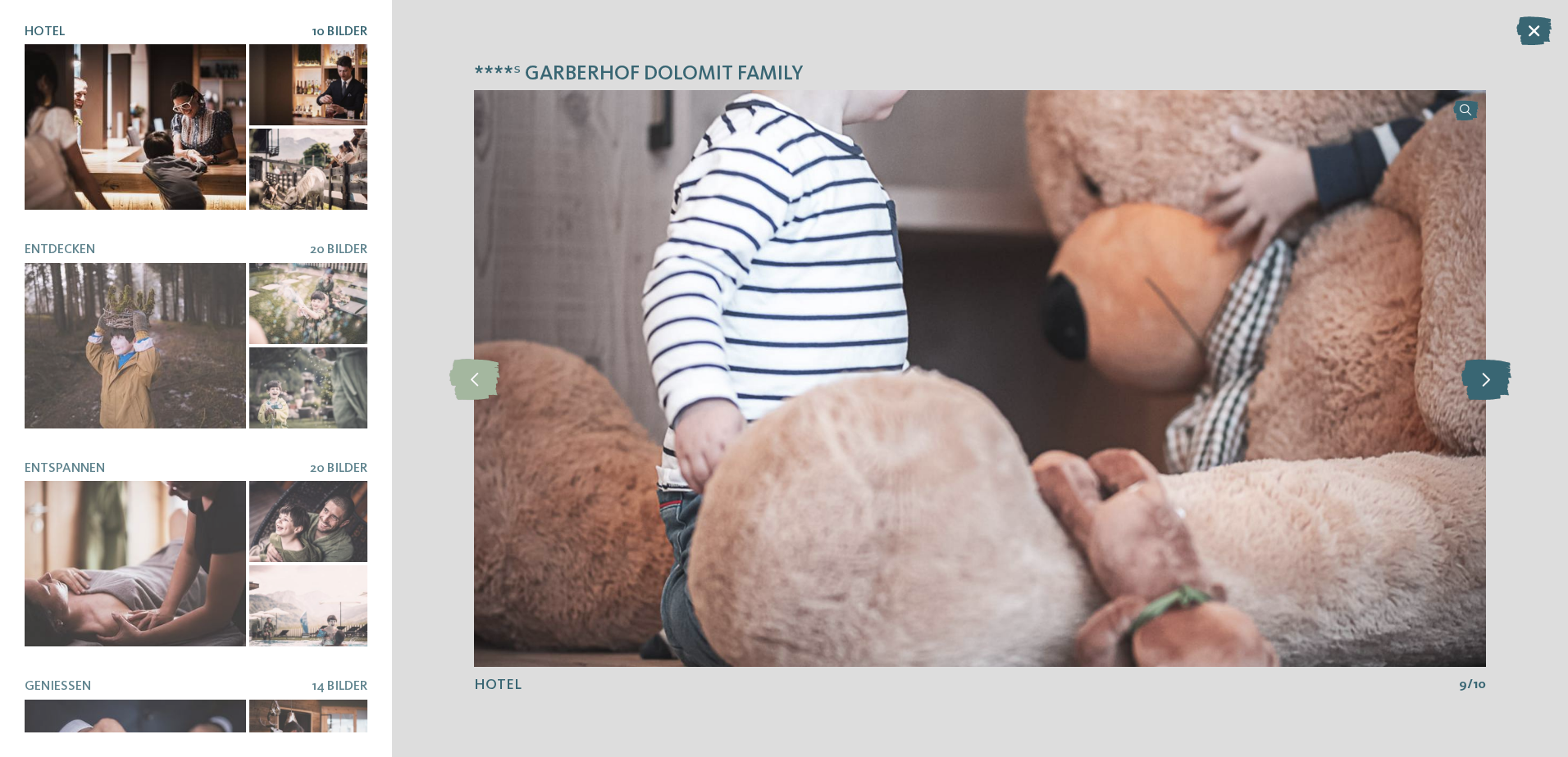
click at [1483, 384] on icon at bounding box center [1487, 378] width 50 height 41
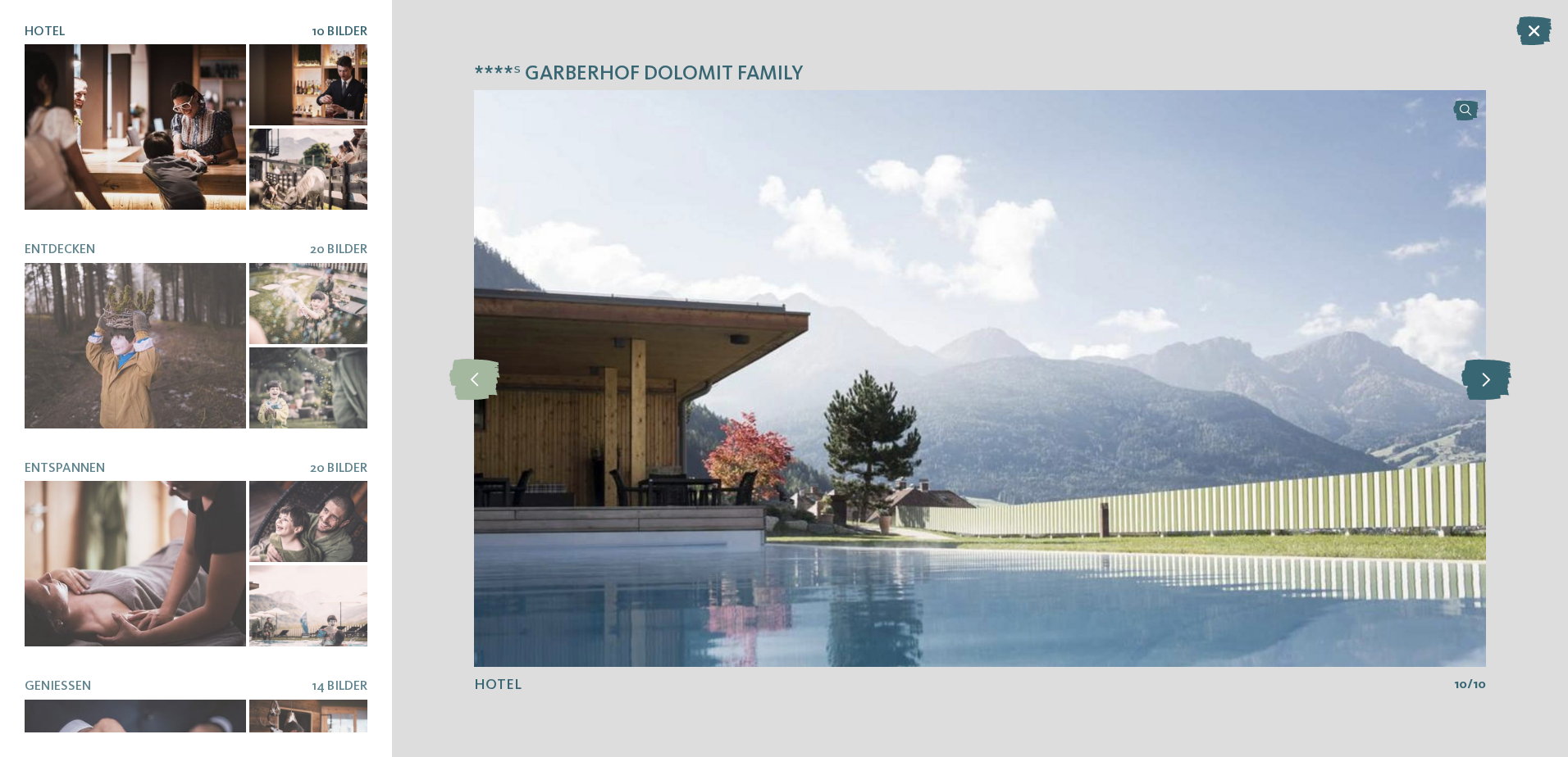
click at [1483, 384] on icon at bounding box center [1487, 378] width 50 height 41
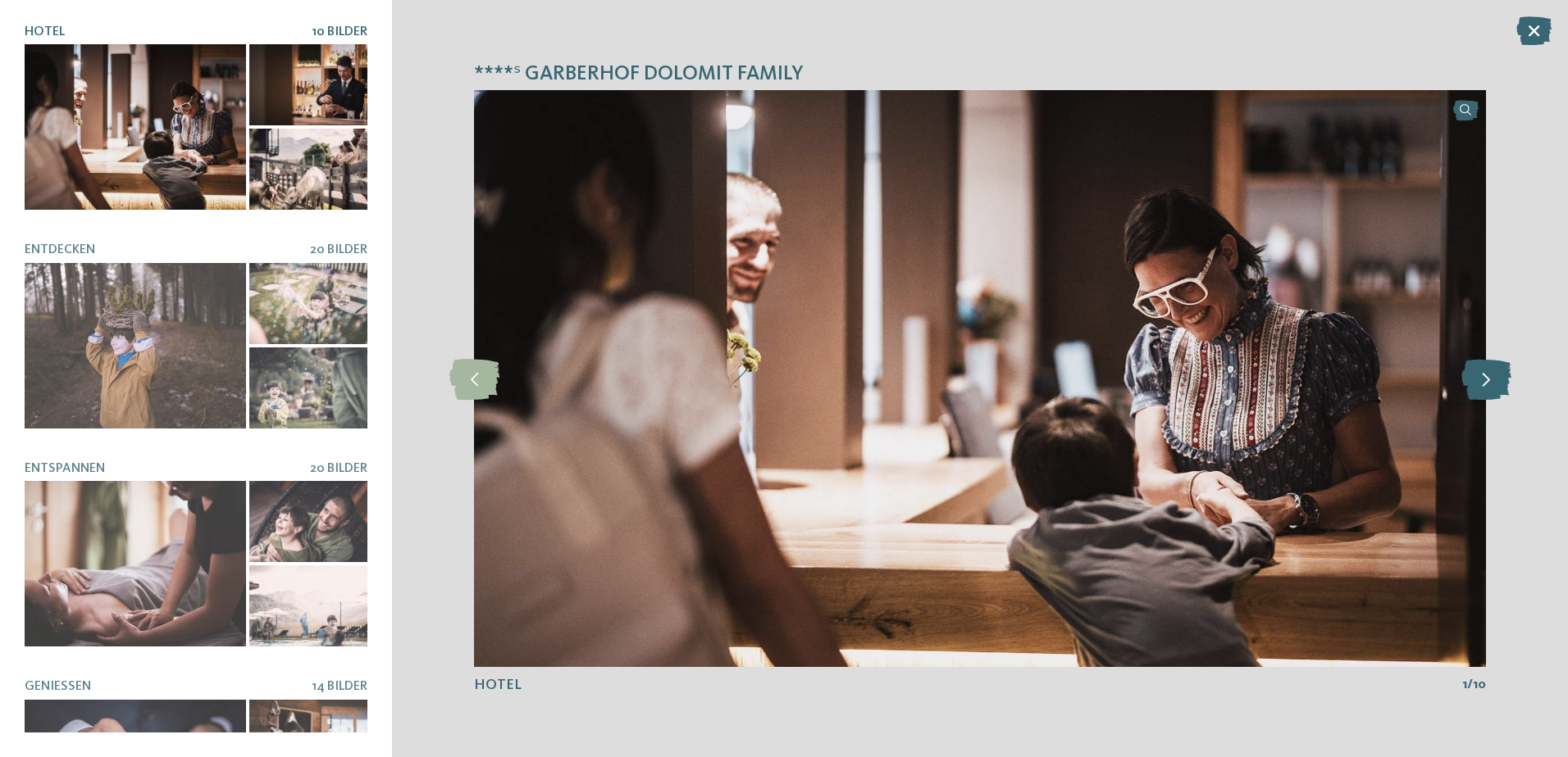
click at [1483, 384] on icon at bounding box center [1487, 378] width 50 height 41
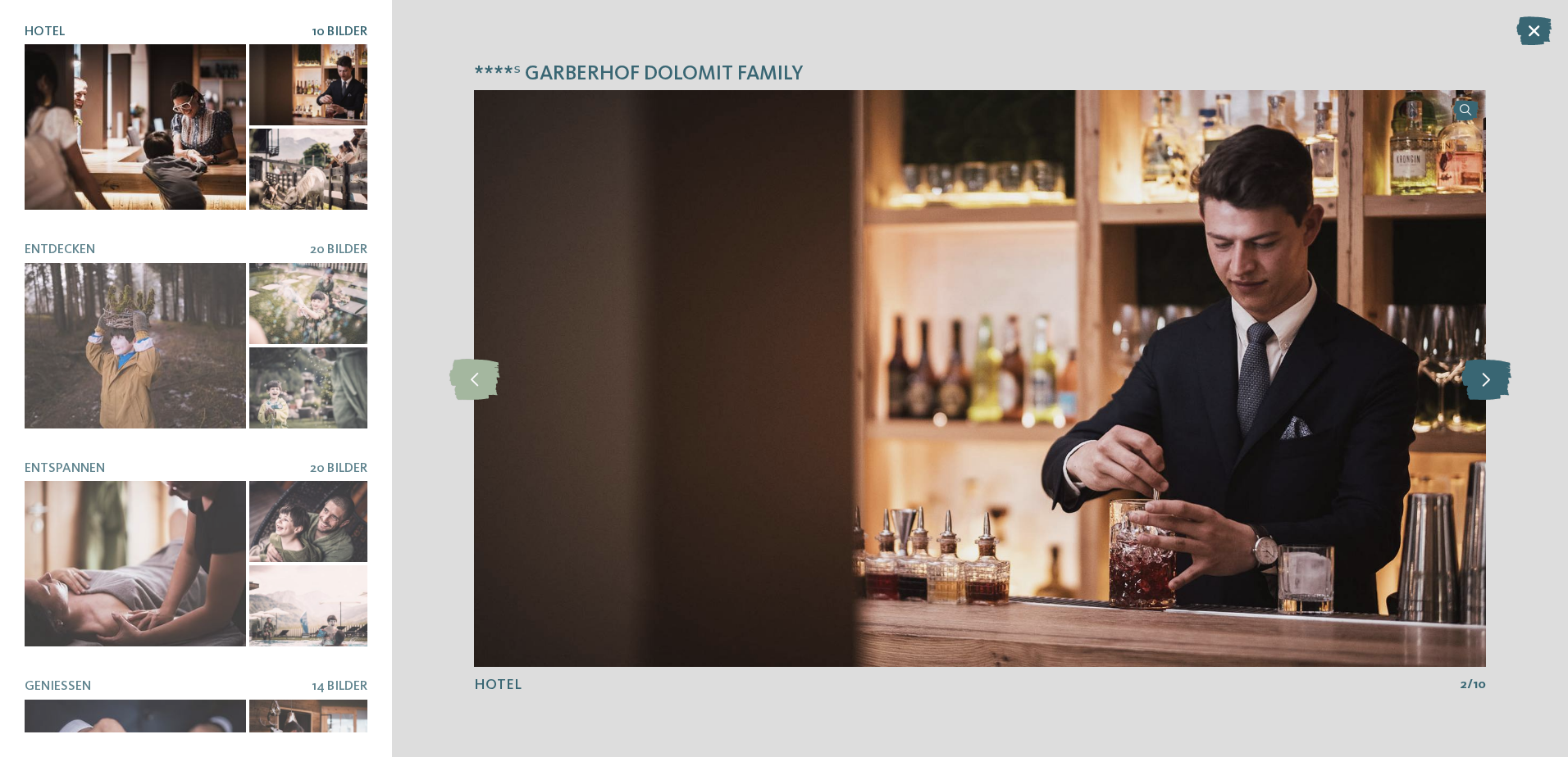
click at [1483, 384] on icon at bounding box center [1487, 378] width 50 height 41
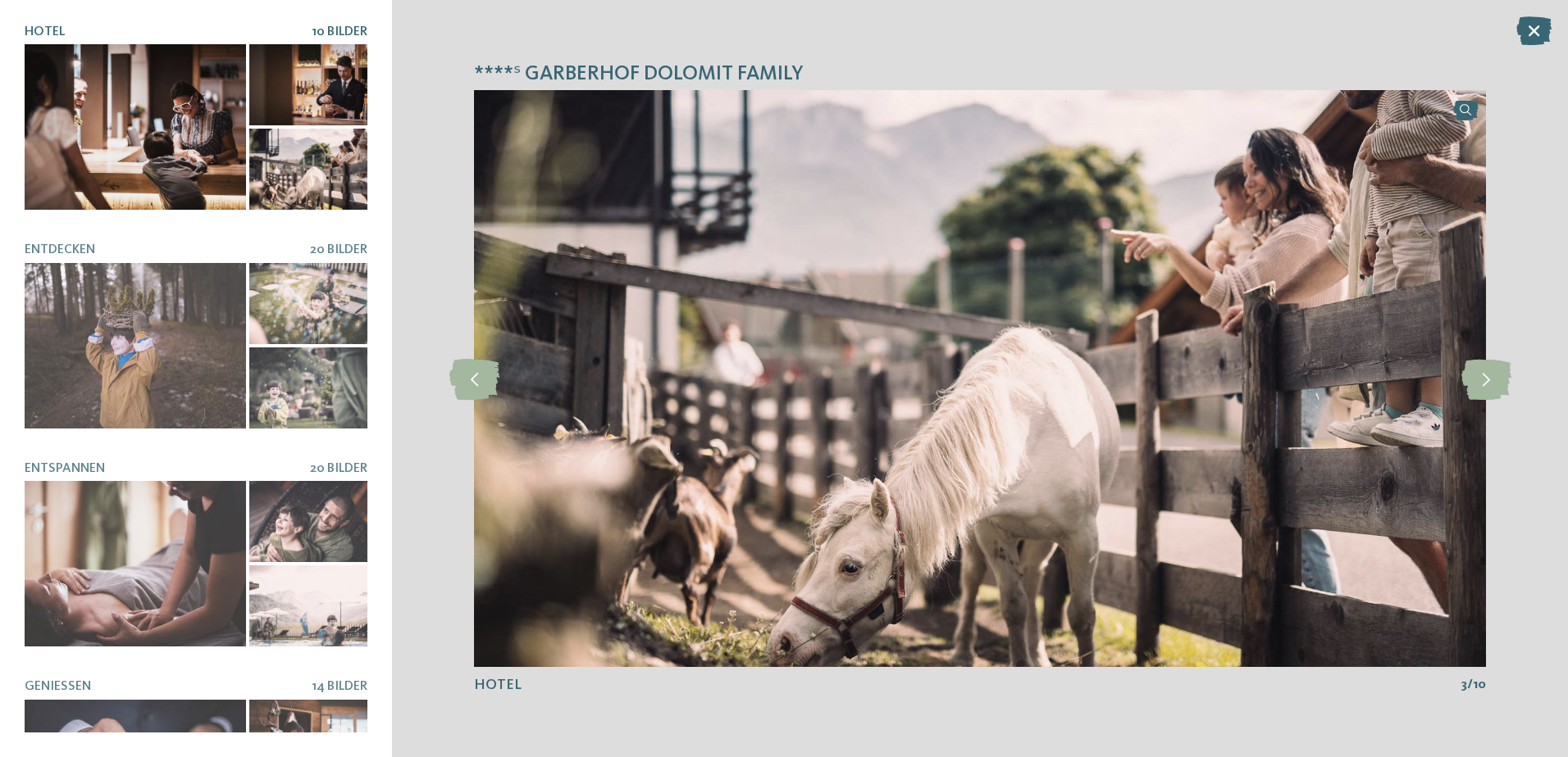
drag, startPoint x: 1531, startPoint y: 25, endPoint x: 1496, endPoint y: 42, distance: 38.9
click at [1531, 25] on icon at bounding box center [1534, 31] width 36 height 29
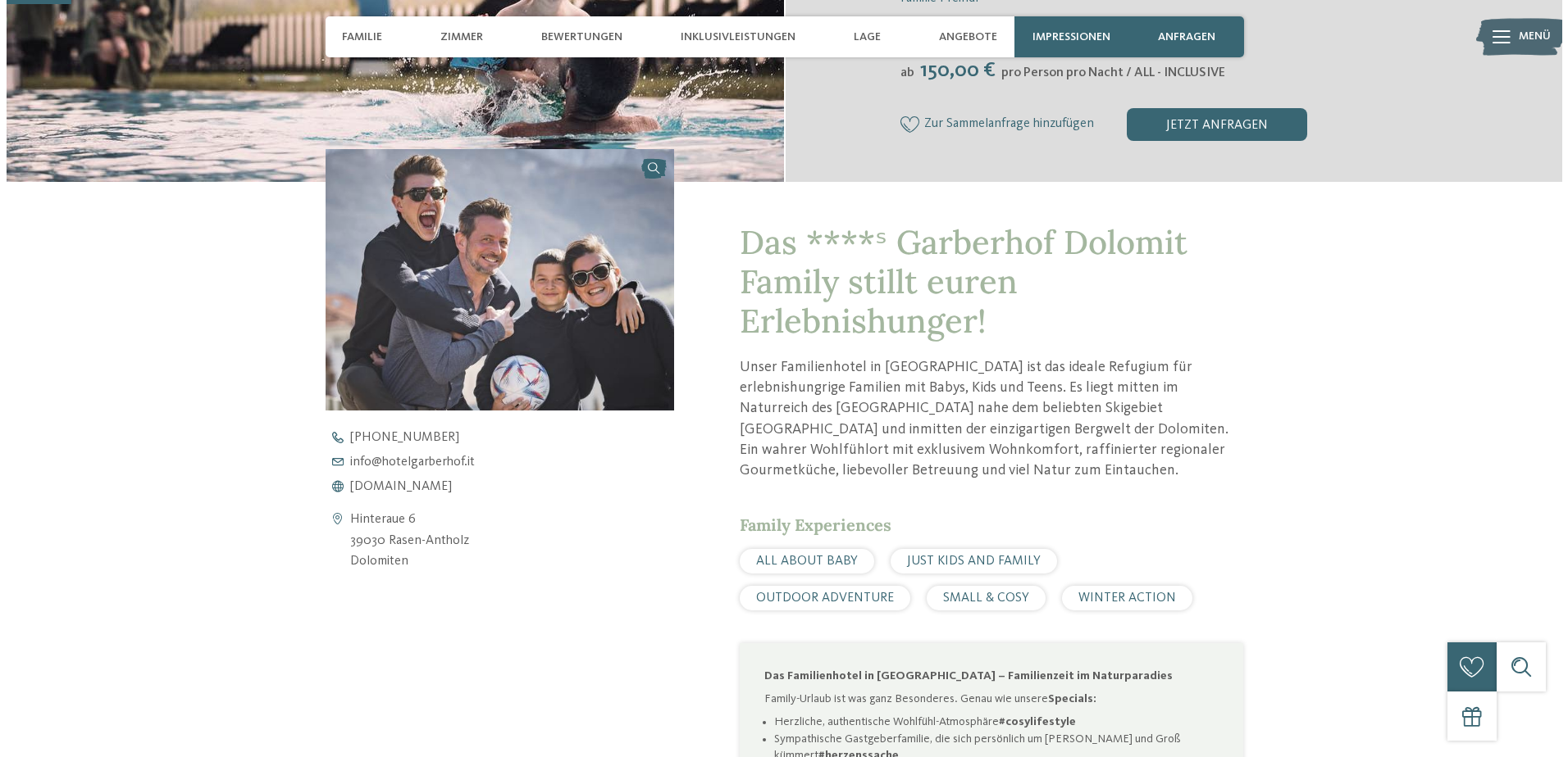
scroll to position [492, 0]
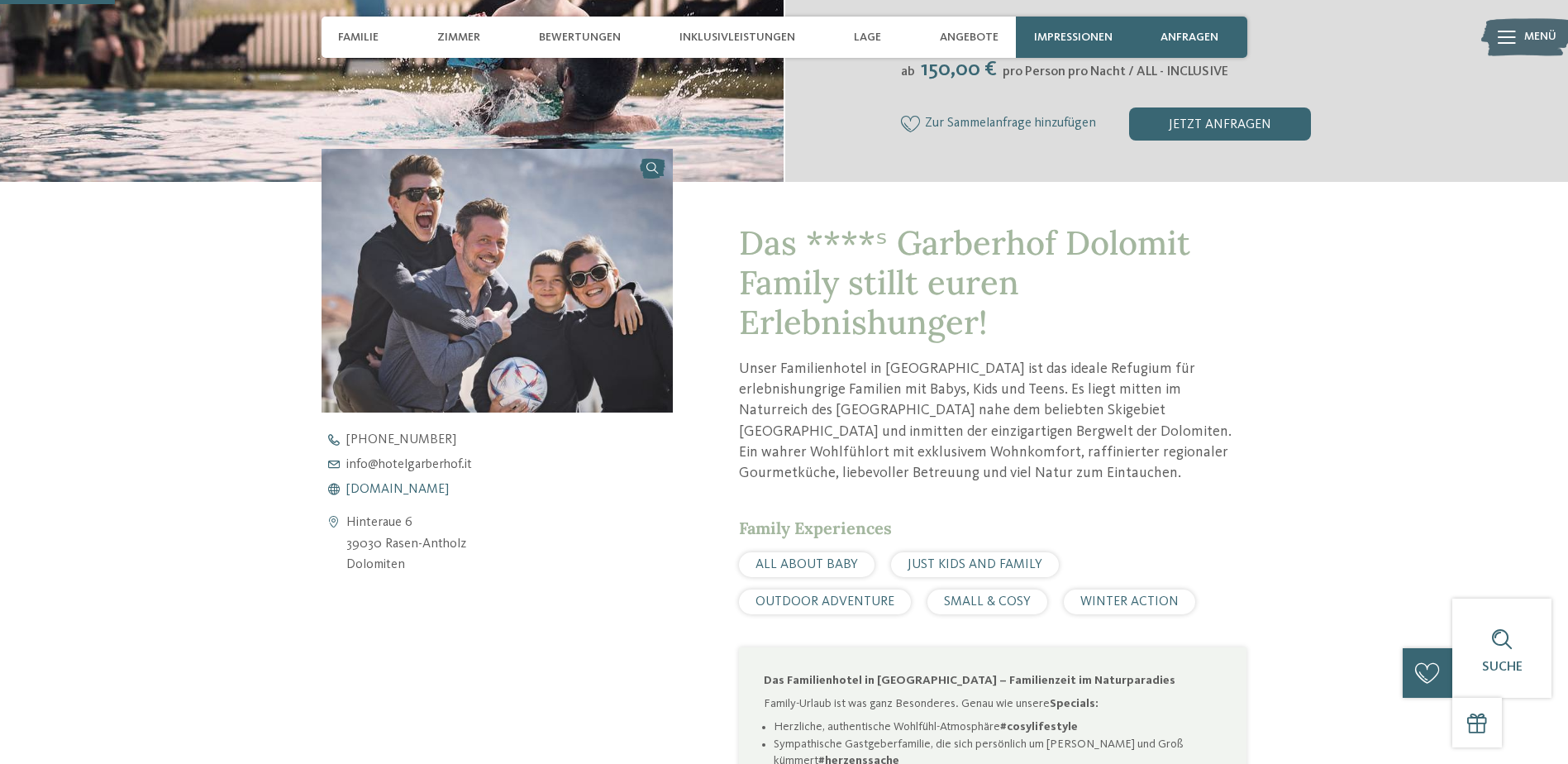
click at [396, 486] on span "www.hotelgarberhof.it" at bounding box center [397, 490] width 102 height 14
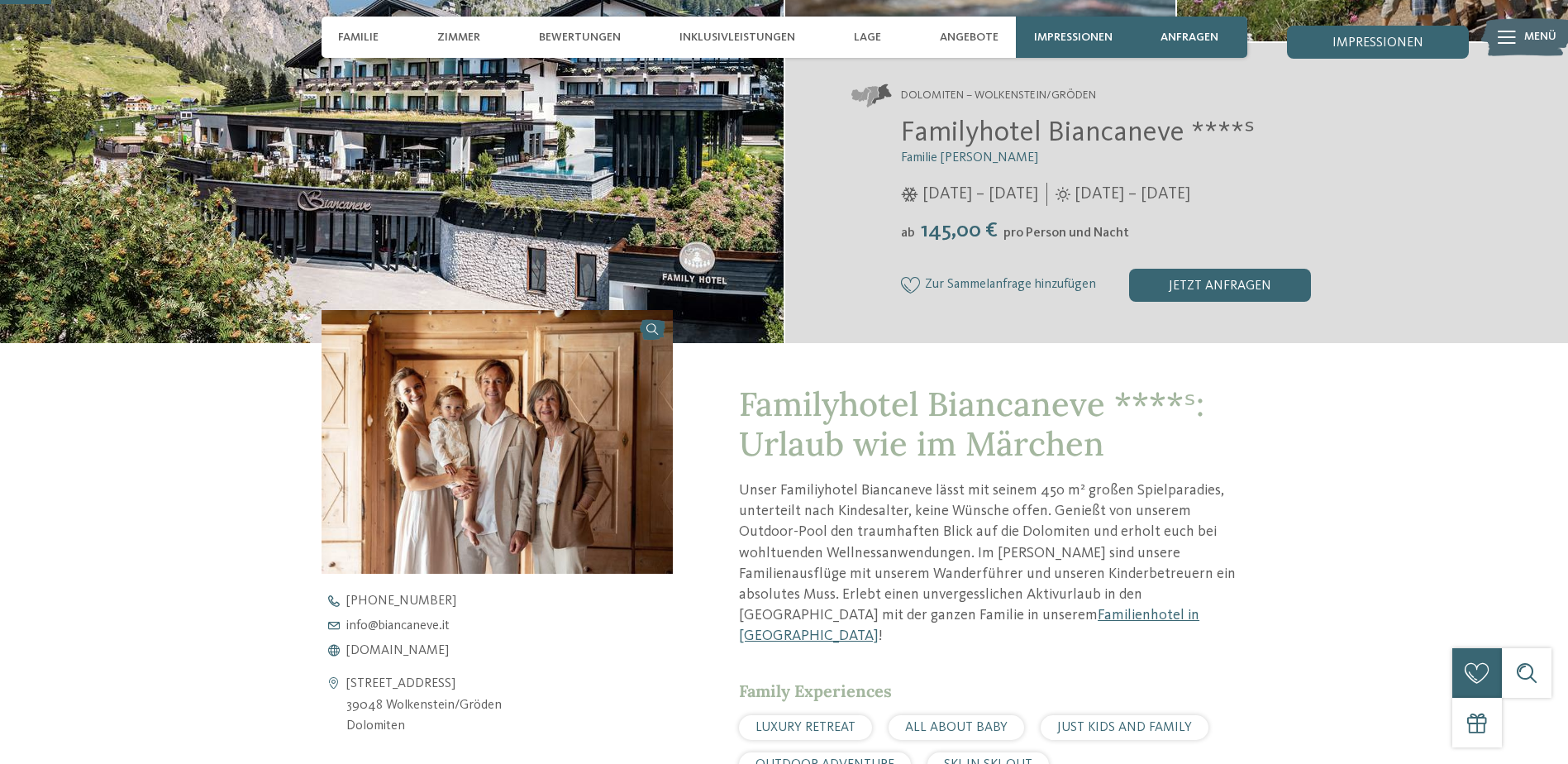
scroll to position [579, 0]
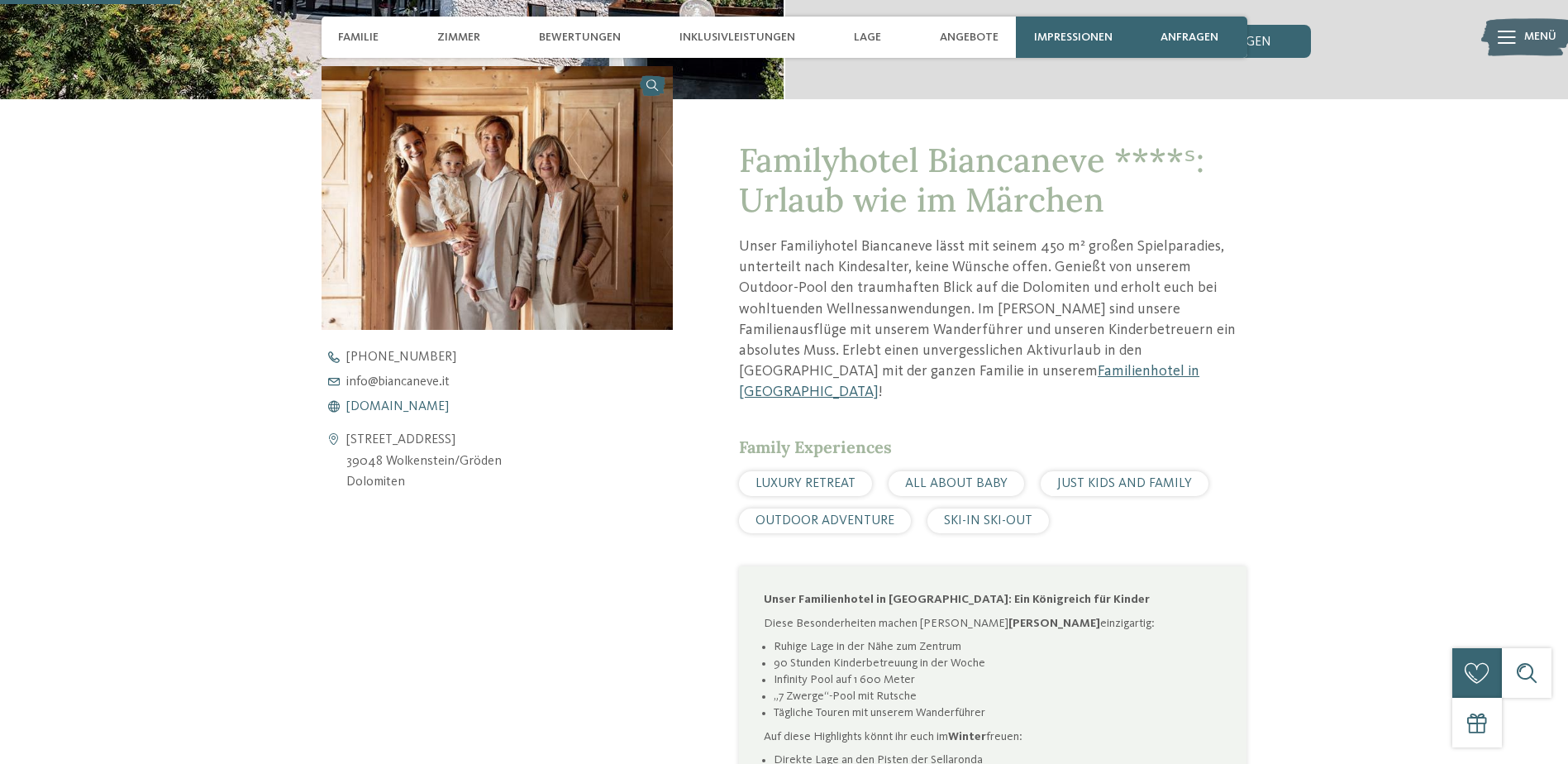
click at [385, 405] on span "www.biancaneve.it" at bounding box center [397, 407] width 102 height 14
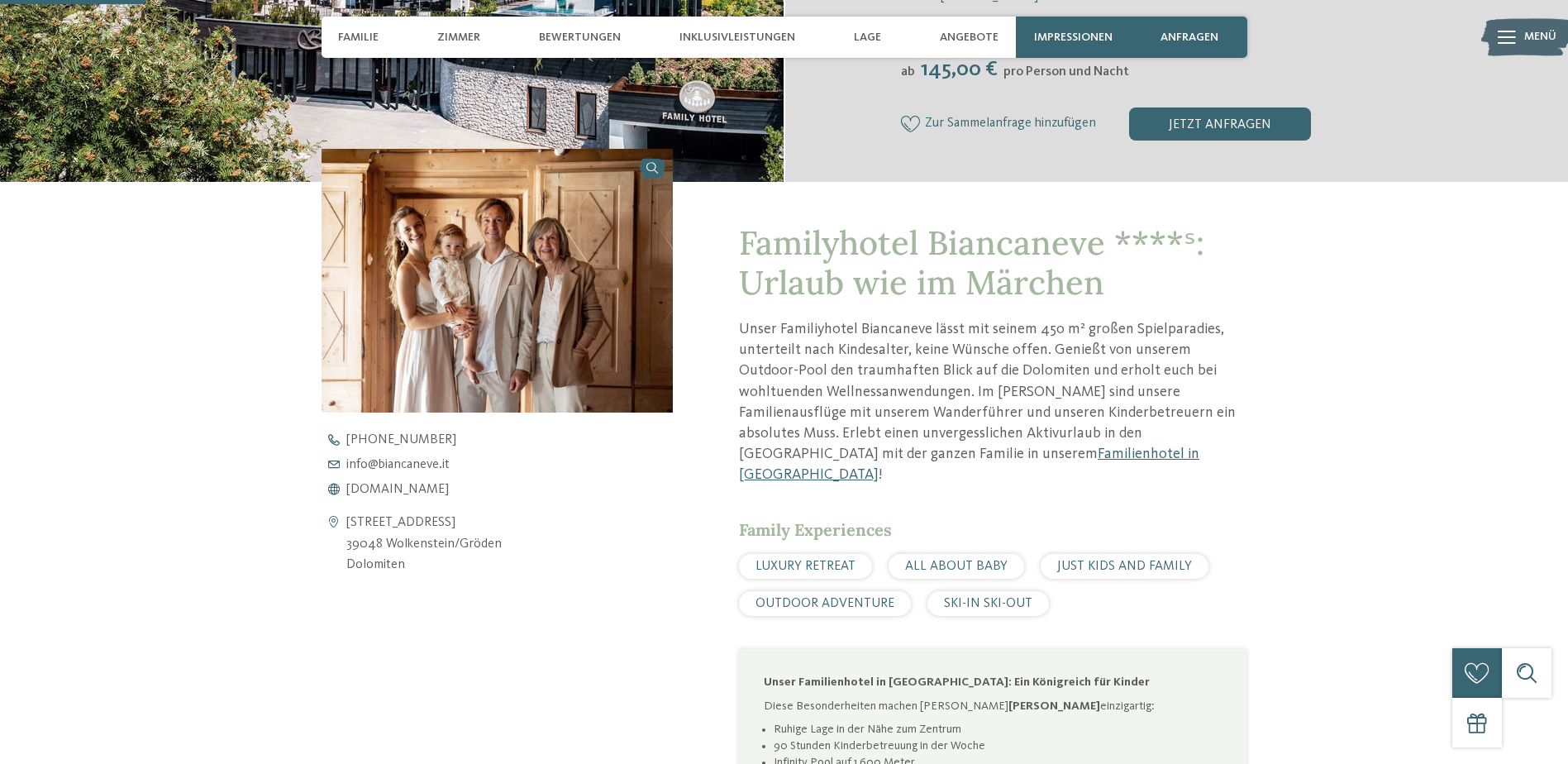
scroll to position [414, 0]
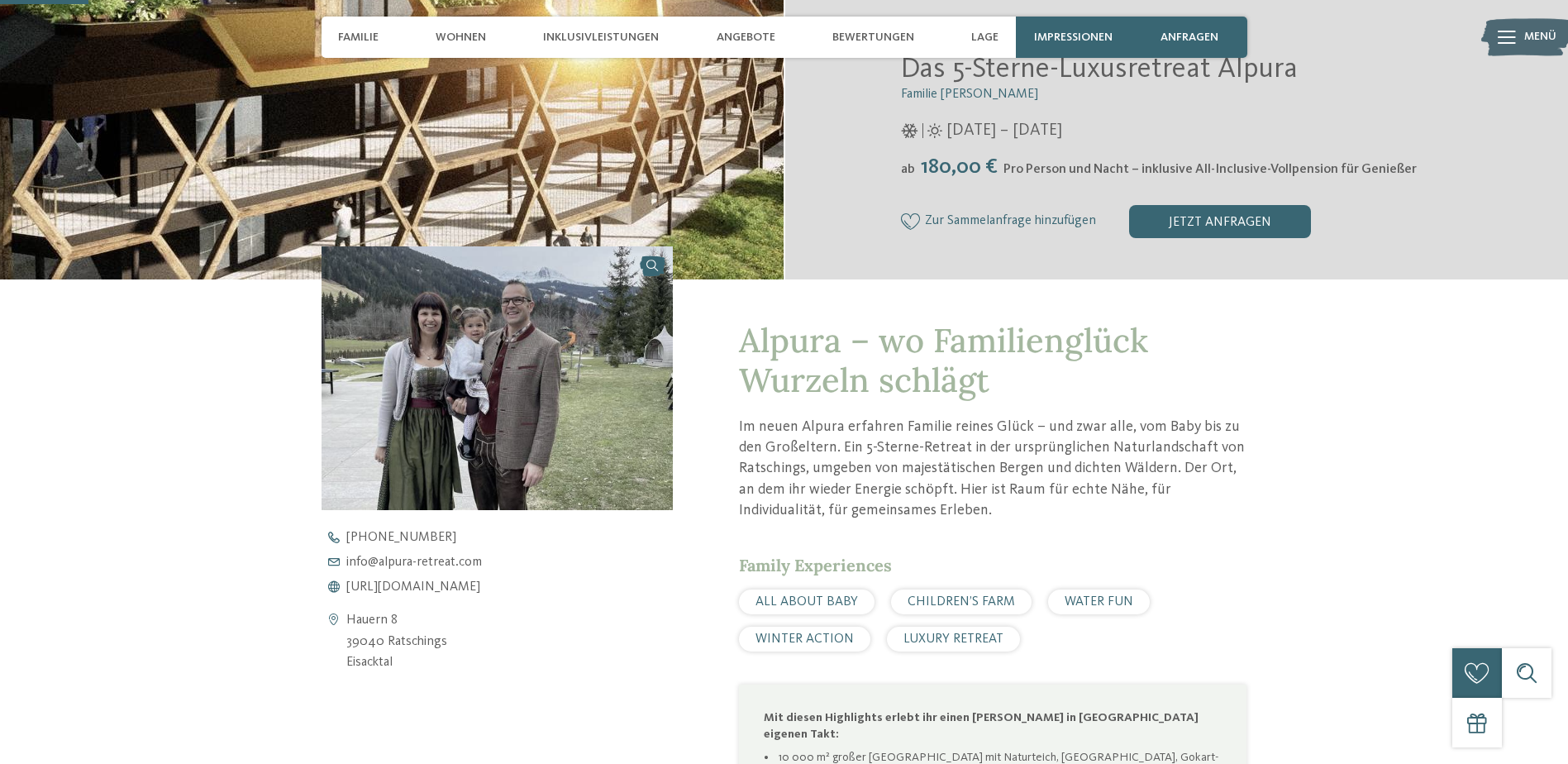
scroll to position [414, 0]
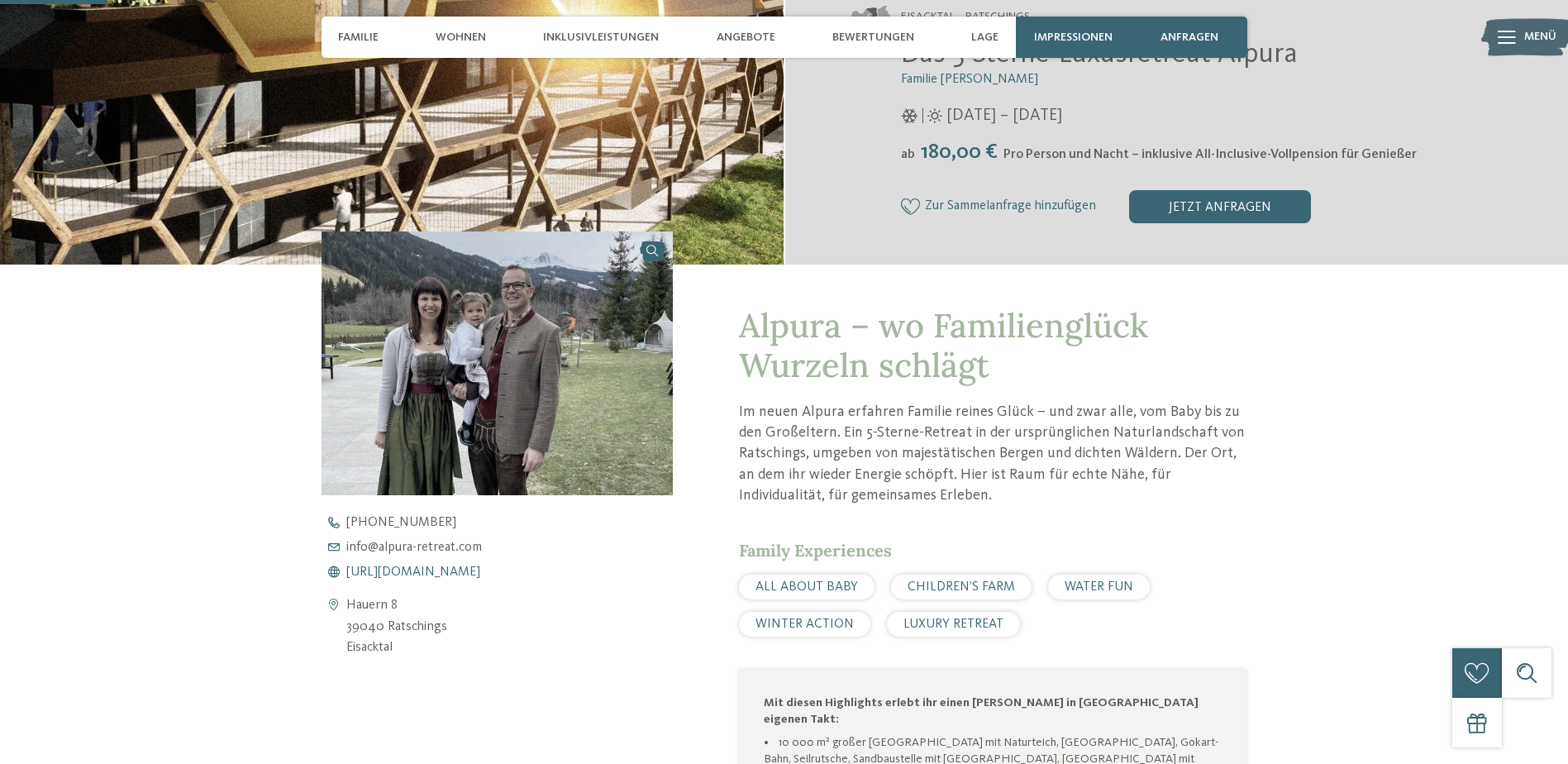
click at [374, 570] on span "[URL][DOMAIN_NAME]" at bounding box center [413, 572] width 134 height 14
